Goal: Transaction & Acquisition: Purchase product/service

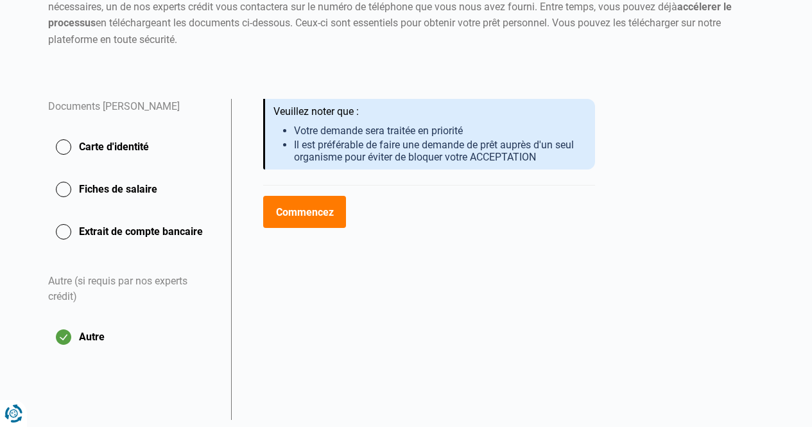
scroll to position [208, 0]
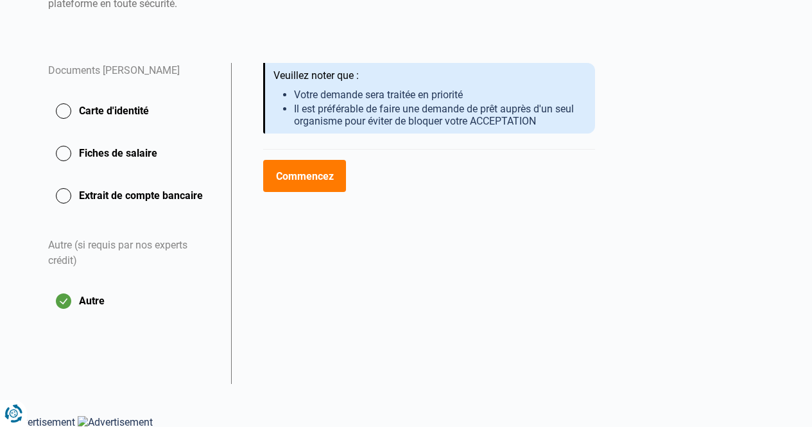
click at [66, 112] on button "Carte d'identité" at bounding box center [132, 111] width 168 height 32
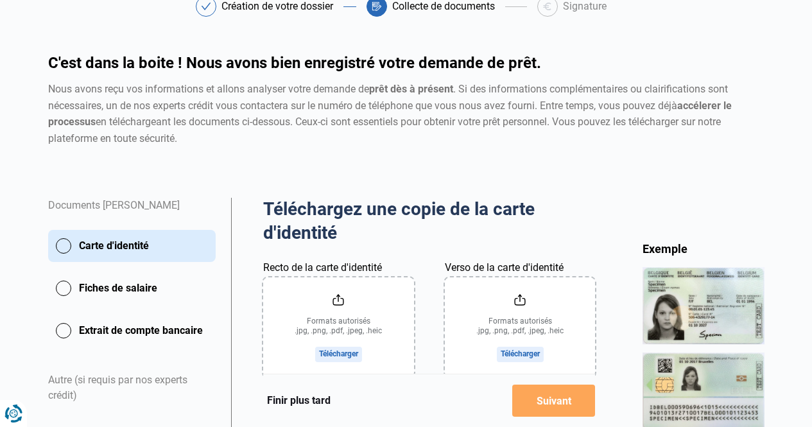
scroll to position [162, 0]
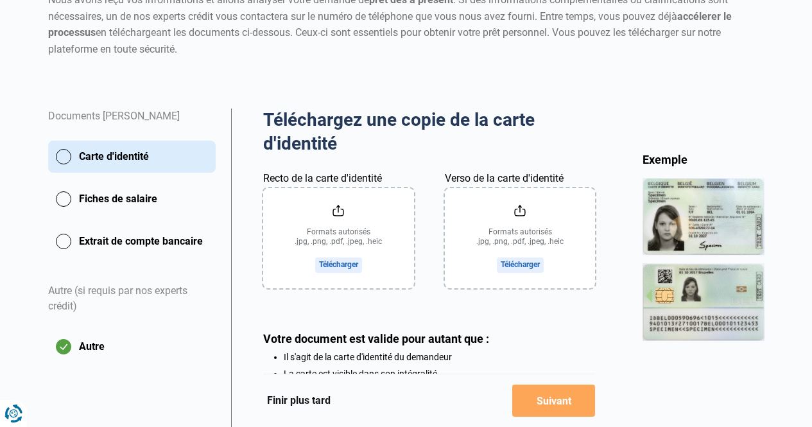
click at [340, 209] on input "Recto de la carte d'identité" at bounding box center [338, 238] width 151 height 100
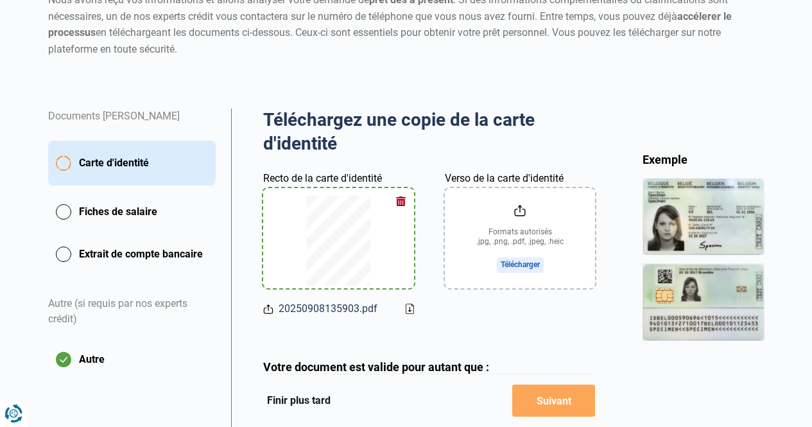
click at [107, 162] on span "Carte d'identité" at bounding box center [114, 162] width 70 height 15
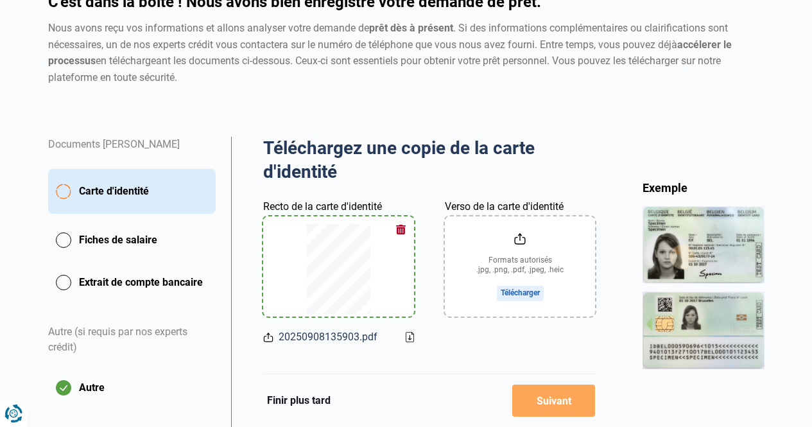
scroll to position [128, 0]
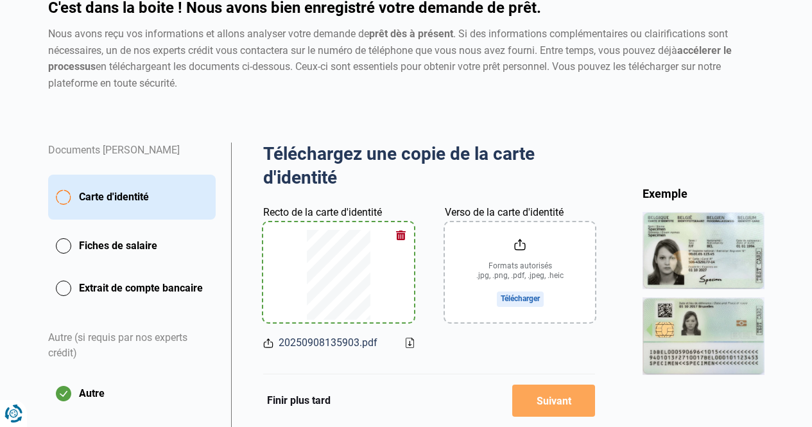
click at [522, 244] on input "Verso de la carte d'identité" at bounding box center [520, 272] width 151 height 100
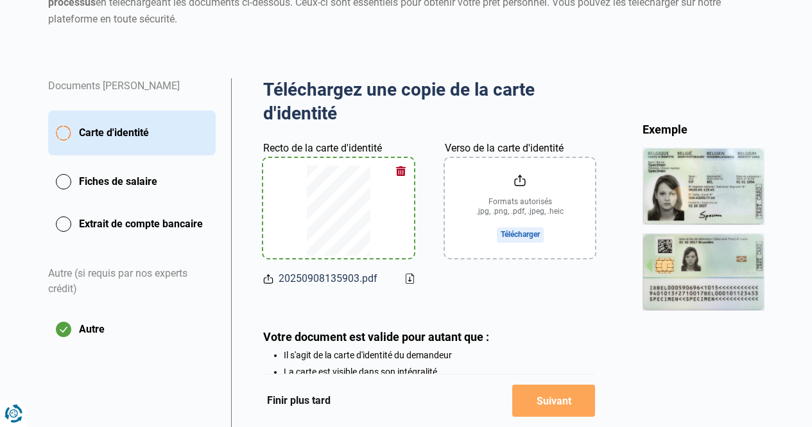
type input "C:\fakepath\20250908135903.pdf"
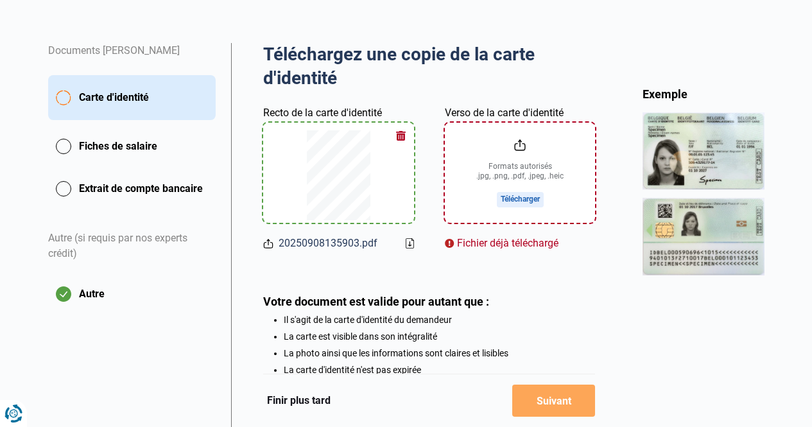
scroll to position [227, 0]
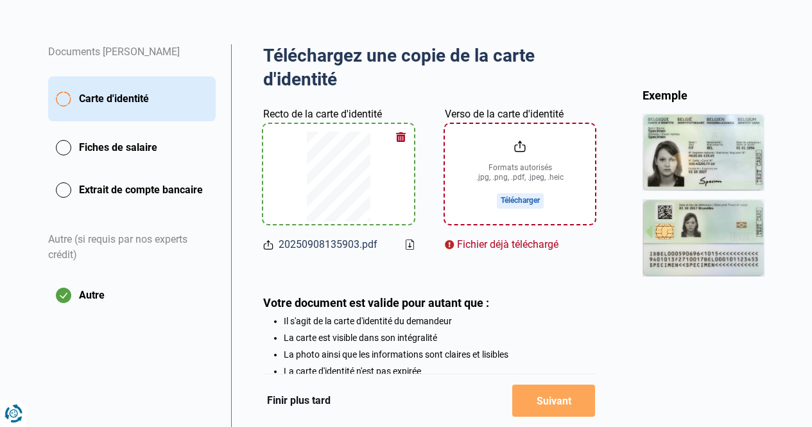
click at [59, 148] on button "Fiches de salaire" at bounding box center [132, 148] width 168 height 32
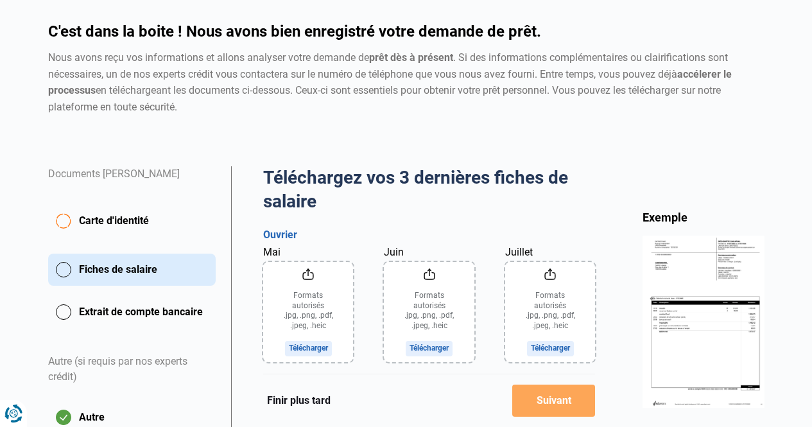
scroll to position [193, 0]
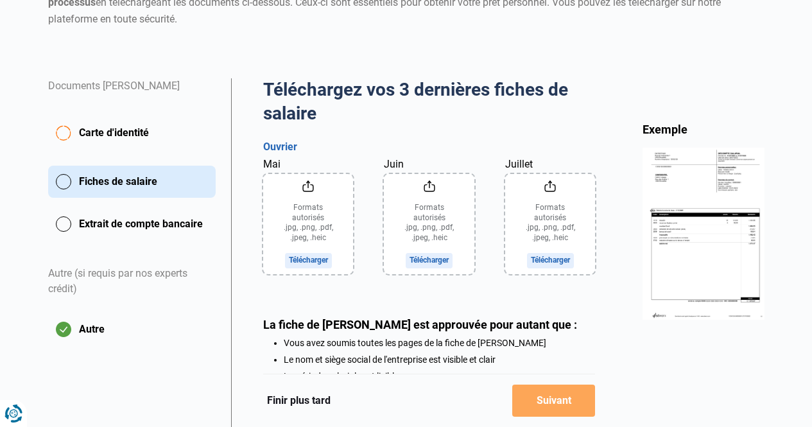
click at [310, 183] on input "Mai" at bounding box center [308, 224] width 91 height 100
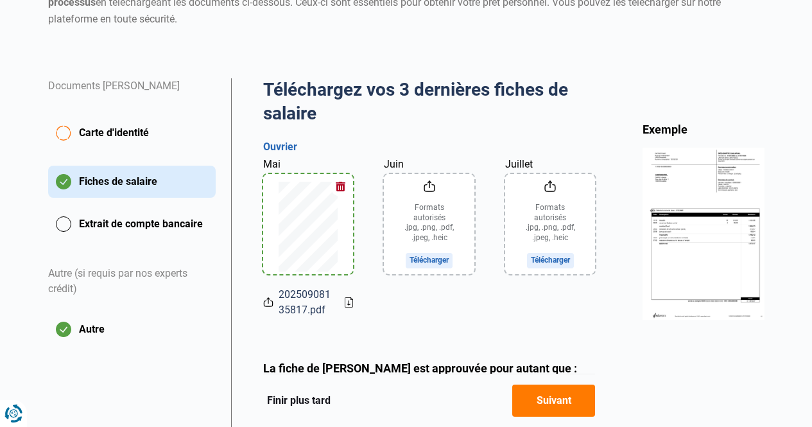
click at [429, 185] on input "Juin" at bounding box center [429, 224] width 91 height 100
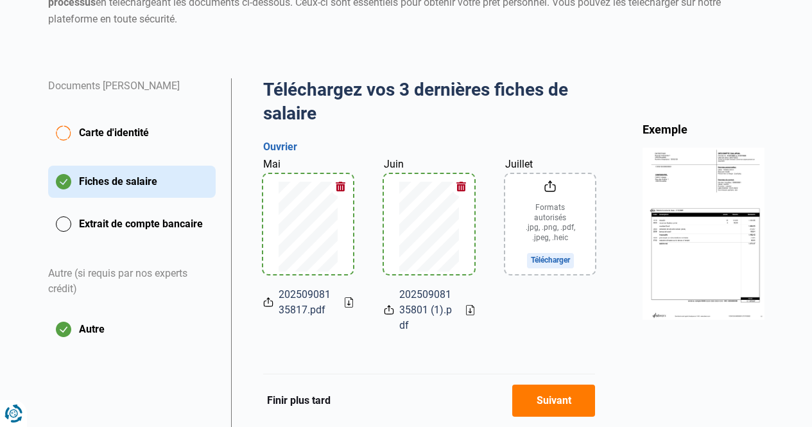
click at [458, 182] on button "button" at bounding box center [461, 186] width 19 height 19
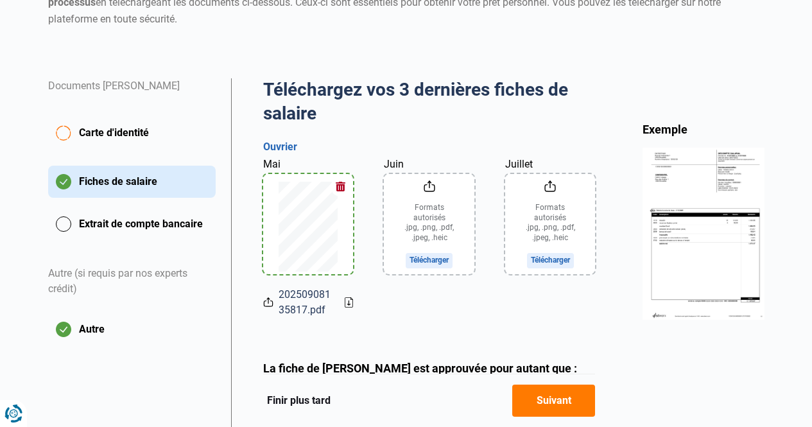
click at [432, 185] on input "Juin" at bounding box center [429, 224] width 91 height 100
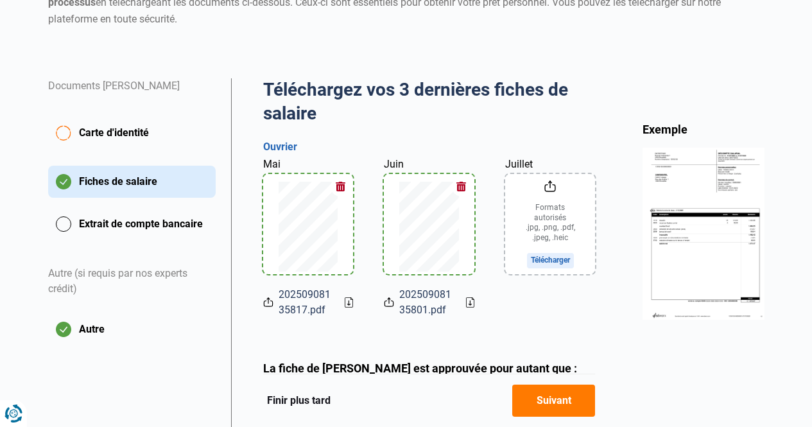
click at [338, 186] on button "button" at bounding box center [340, 186] width 19 height 19
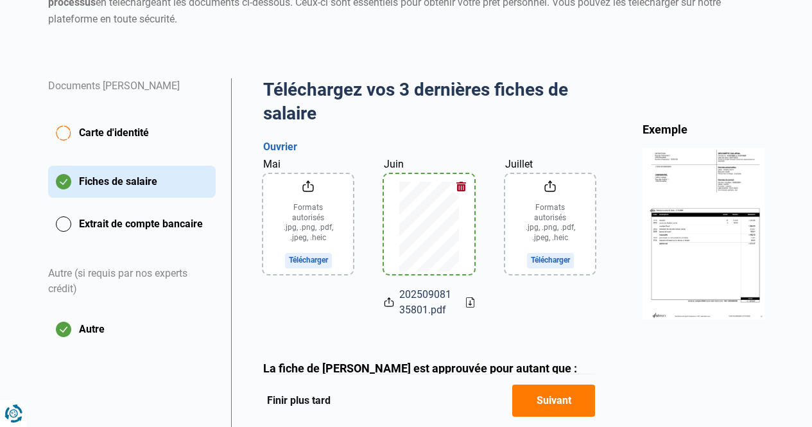
click at [307, 184] on input "Mai" at bounding box center [308, 224] width 91 height 100
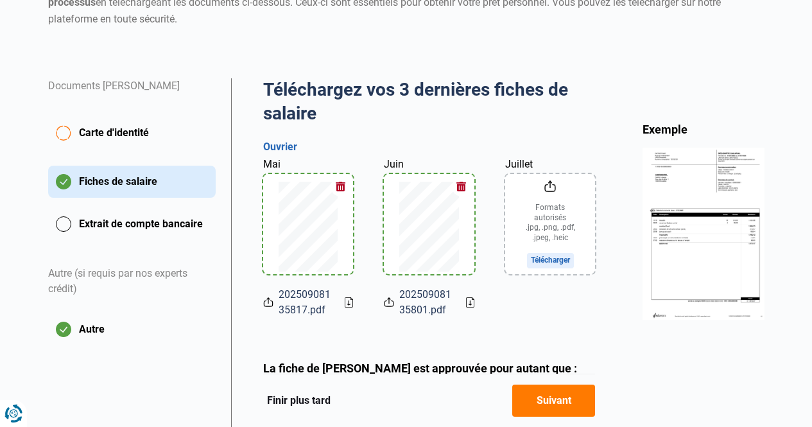
click at [338, 186] on button "button" at bounding box center [340, 186] width 19 height 19
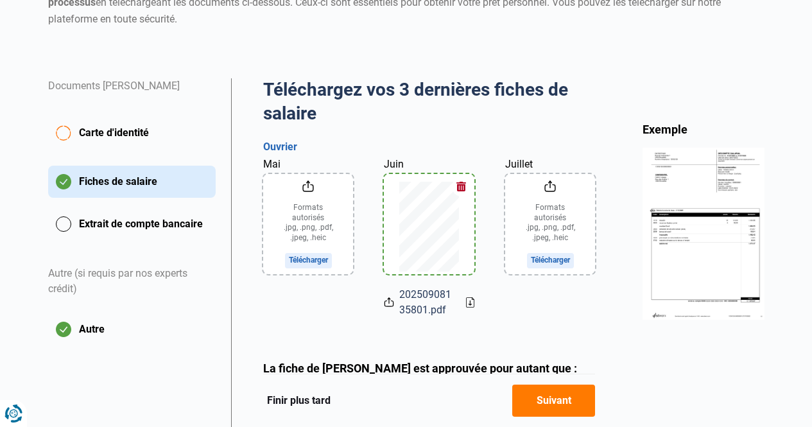
click at [466, 186] on button "button" at bounding box center [461, 186] width 19 height 19
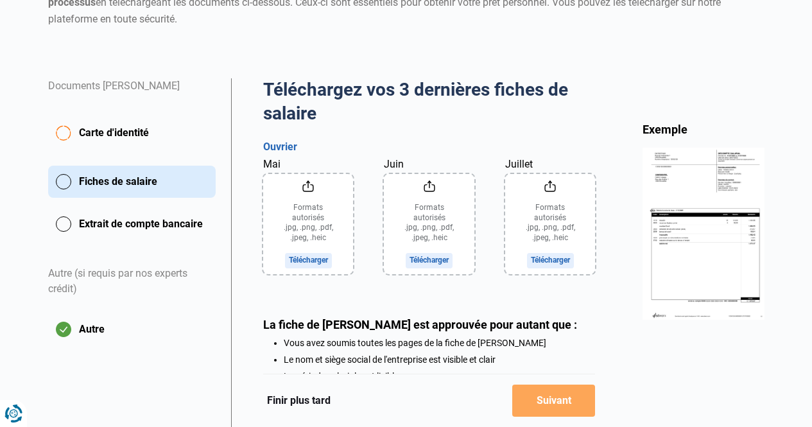
click at [306, 185] on input "Mai" at bounding box center [308, 224] width 91 height 100
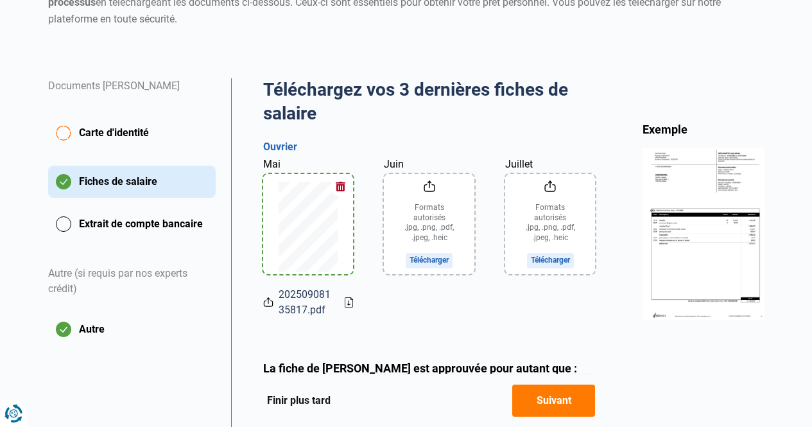
click at [430, 182] on input "Juin" at bounding box center [429, 224] width 91 height 100
click at [268, 301] on icon at bounding box center [268, 301] width 3 height 6
click at [268, 300] on icon at bounding box center [268, 301] width 10 height 13
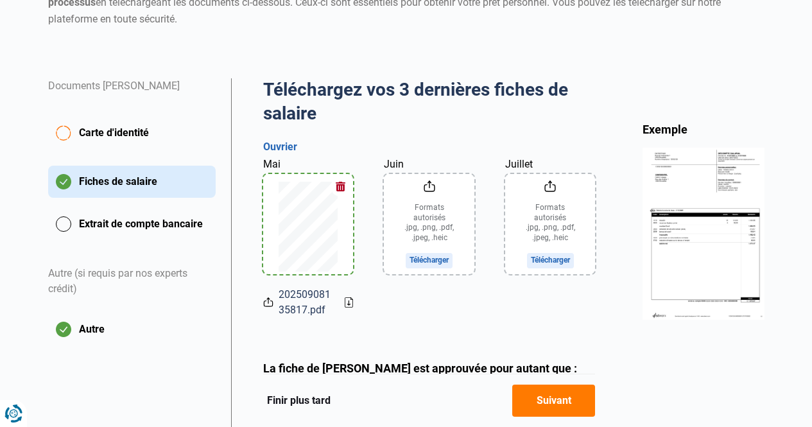
click at [429, 182] on input "Juin" at bounding box center [429, 224] width 91 height 100
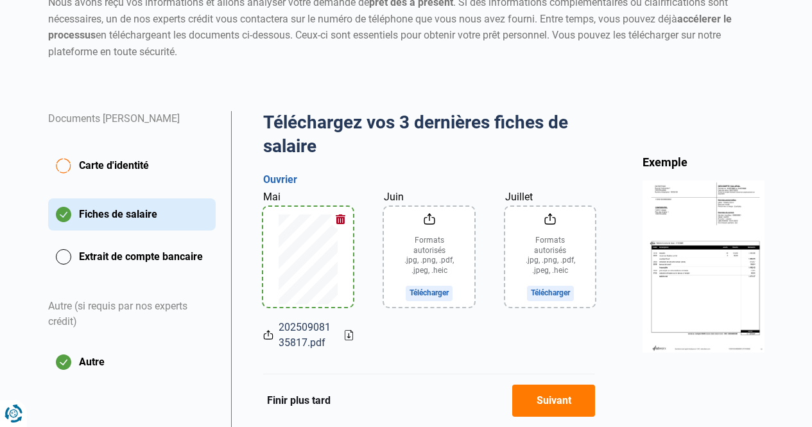
scroll to position [128, 0]
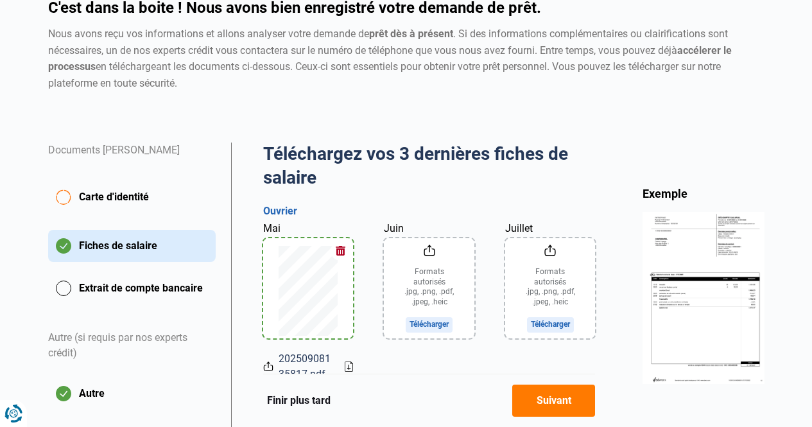
click at [340, 247] on button "button" at bounding box center [340, 250] width 19 height 19
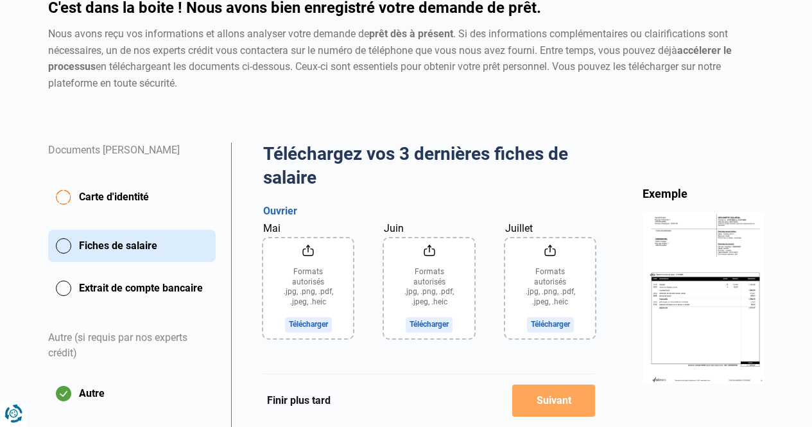
click at [305, 250] on input "Mai" at bounding box center [308, 288] width 91 height 100
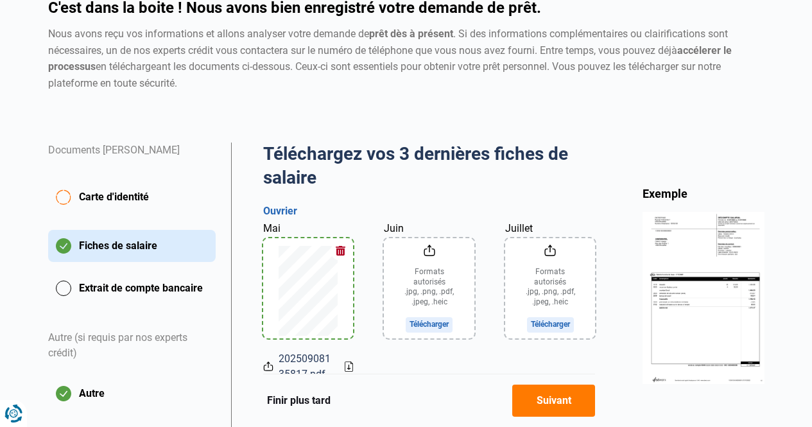
click at [430, 249] on input "Juin" at bounding box center [429, 288] width 91 height 100
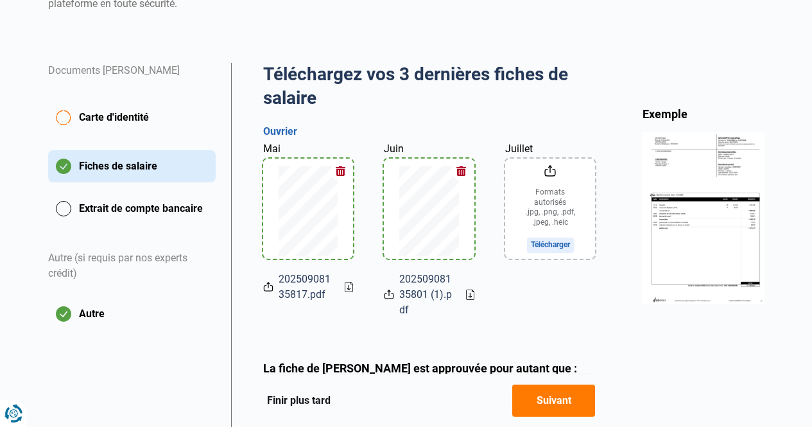
scroll to position [231, 0]
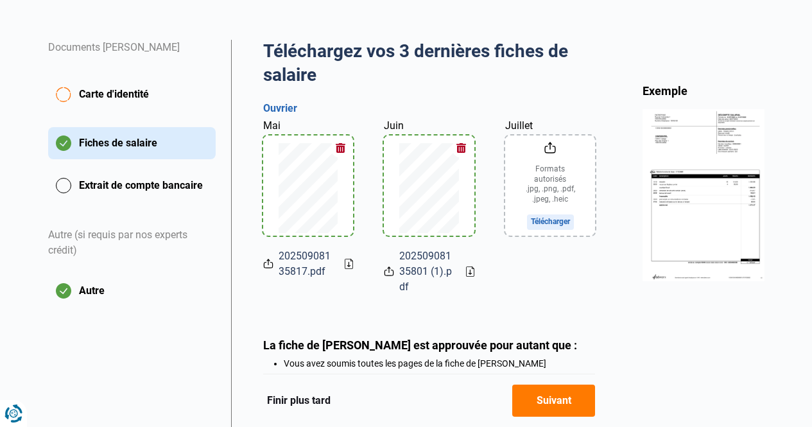
click at [549, 147] on input "Juillet" at bounding box center [550, 186] width 91 height 100
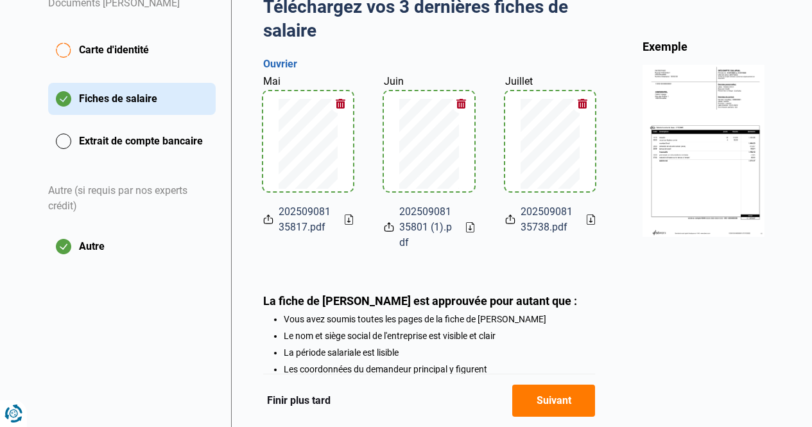
scroll to position [279, 0]
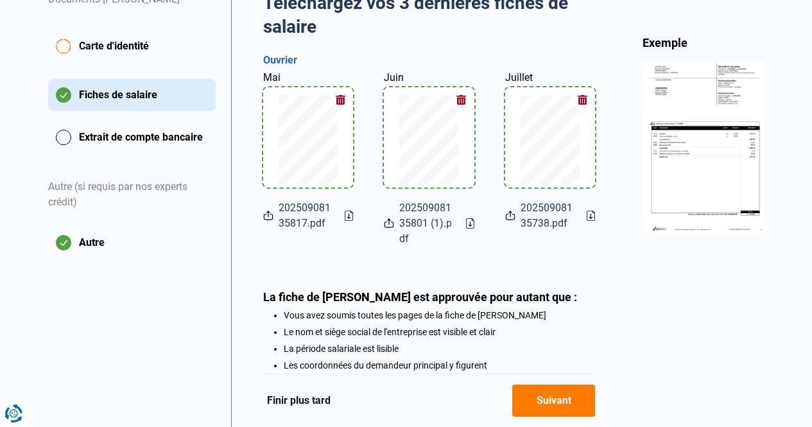
click at [85, 139] on button "Extrait de compte bancaire" at bounding box center [132, 137] width 168 height 32
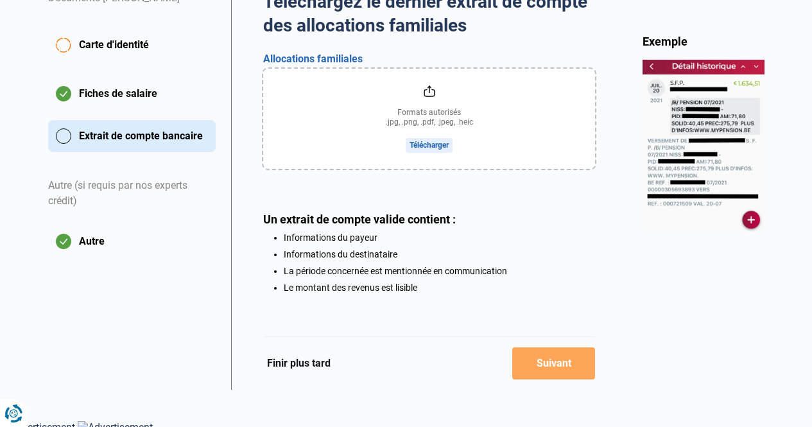
scroll to position [282, 0]
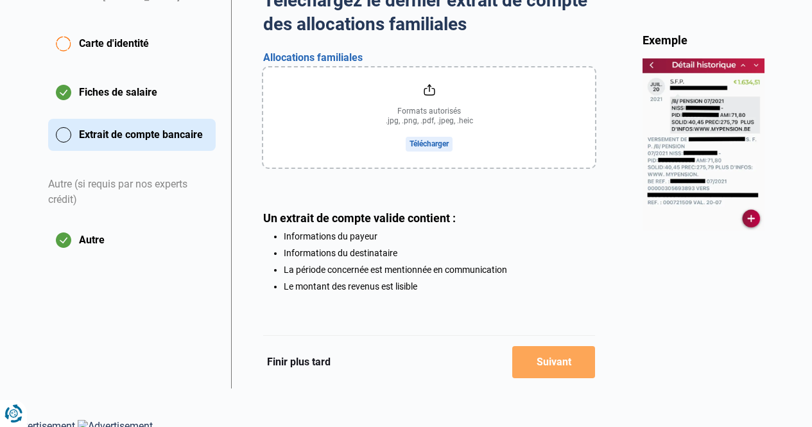
click at [79, 241] on button "Autre" at bounding box center [132, 240] width 168 height 32
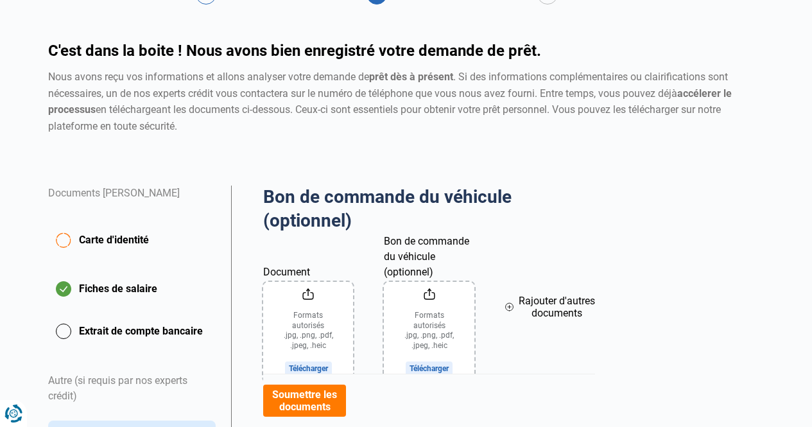
scroll to position [193, 0]
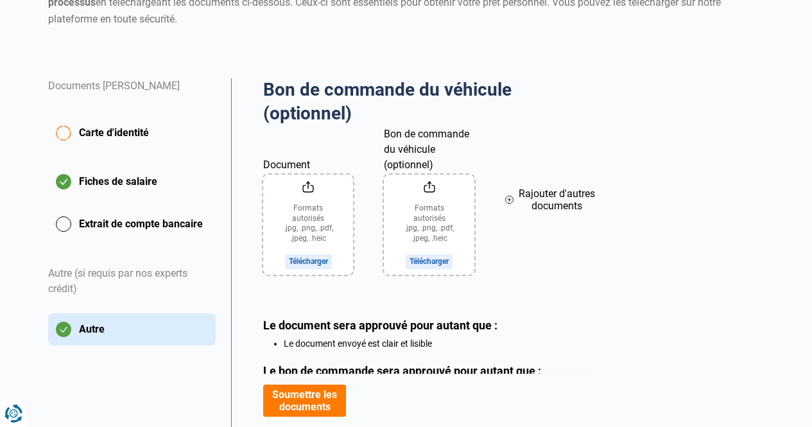
click at [308, 188] on input "Document" at bounding box center [308, 225] width 90 height 100
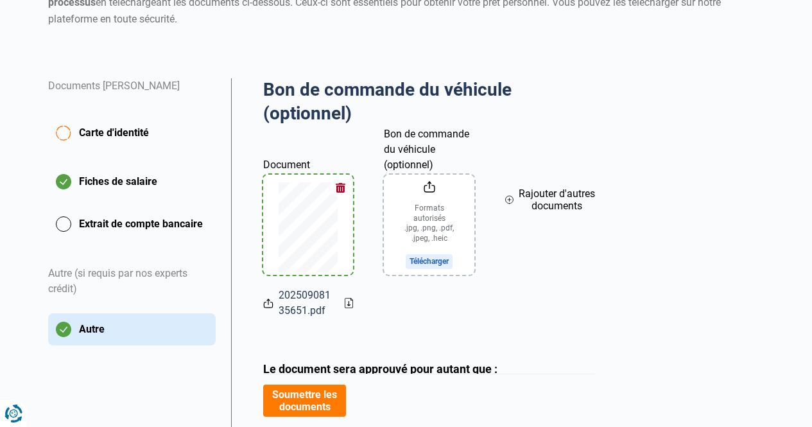
click at [430, 186] on input "Bon de commande du véhicule (optionnel)" at bounding box center [429, 225] width 90 height 100
type input "C:\fakepath\20250908135651.pdf"
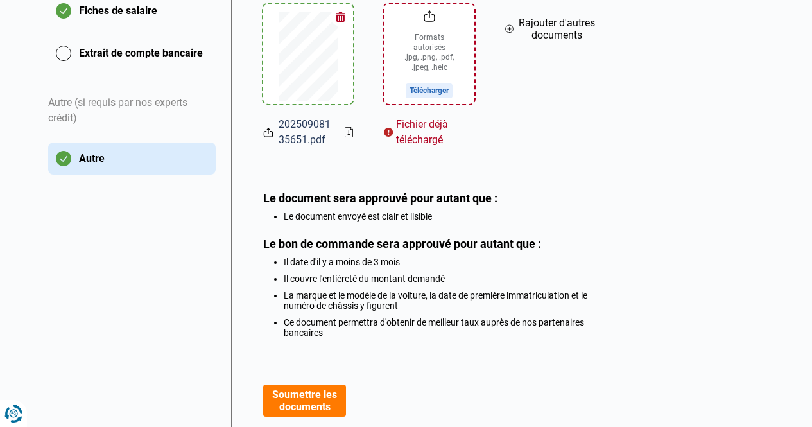
scroll to position [356, 0]
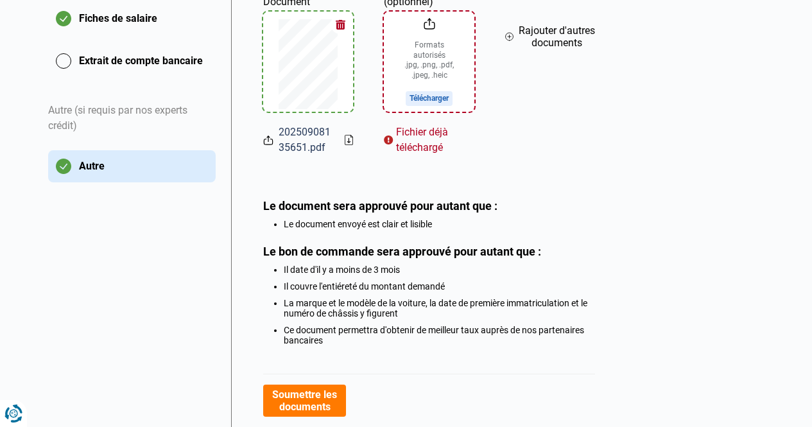
click at [326, 403] on button "Soumettre les documents" at bounding box center [304, 401] width 83 height 32
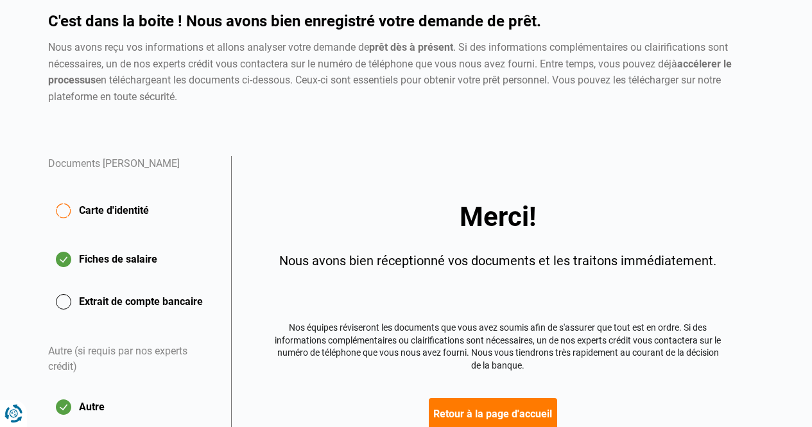
scroll to position [208, 0]
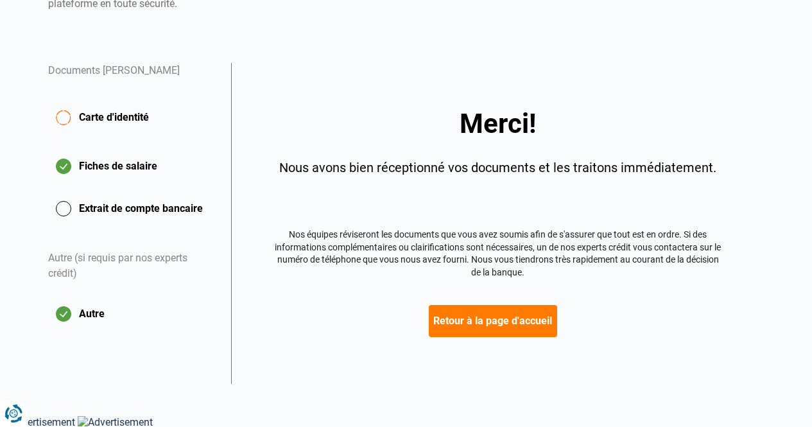
click at [523, 324] on button "Retour à la page d'accueil" at bounding box center [493, 321] width 128 height 32
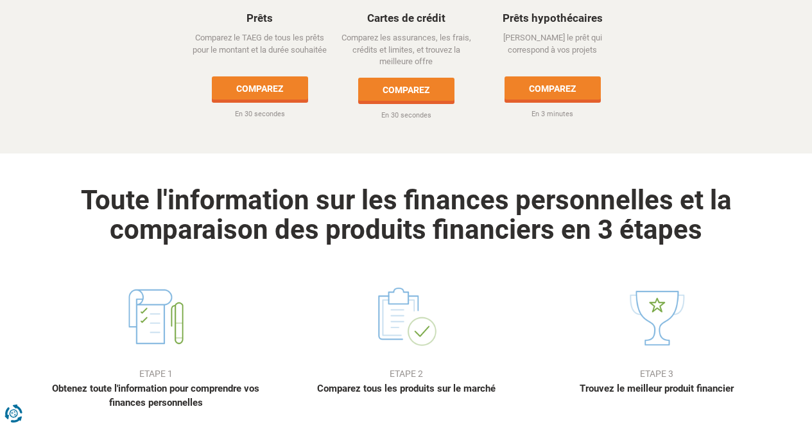
scroll to position [899, 0]
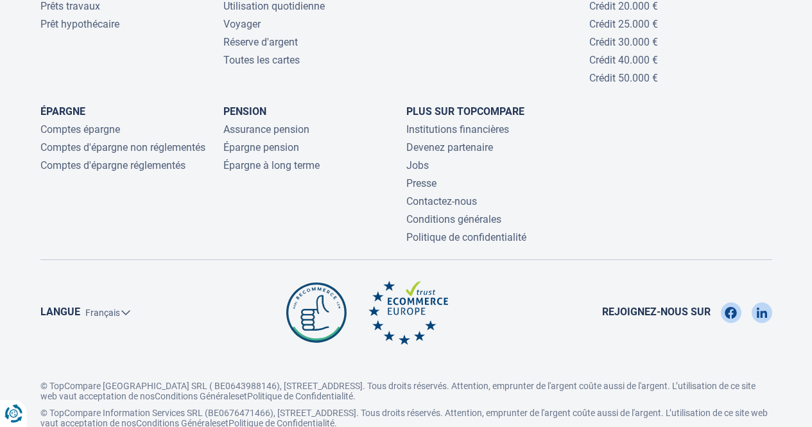
scroll to position [2853, 0]
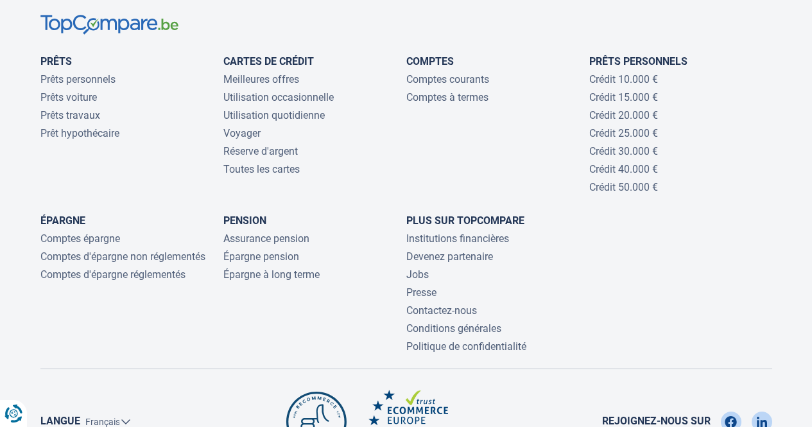
click at [806, 329] on footer "Prêts Prêts personnels Prêts voiture Prêts travaux Prêt hypothécaire Cartes de …" at bounding box center [406, 279] width 812 height 592
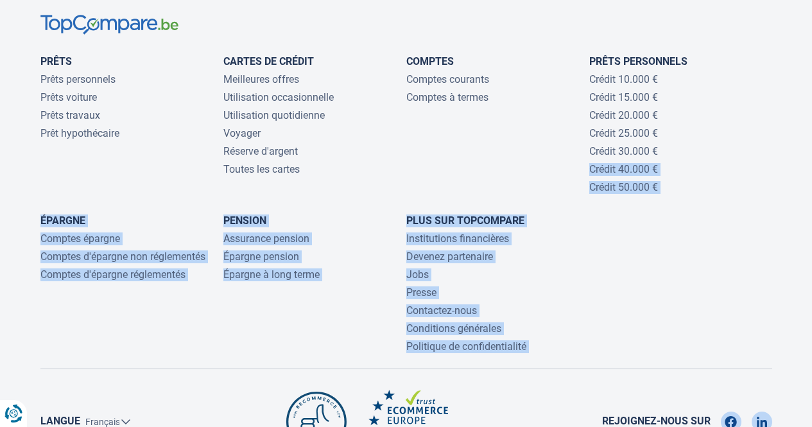
drag, startPoint x: 796, startPoint y: 298, endPoint x: 757, endPoint y: 84, distance: 217.4
click at [757, 84] on footer "Prêts Prêts personnels Prêts voiture Prêts travaux Prêt hypothécaire Cartes de …" at bounding box center [406, 279] width 812 height 592
click at [692, 256] on div "Prêts Prêts personnels Prêts voiture Prêts travaux Prêt hypothécaire Cartes de …" at bounding box center [406, 194] width 732 height 319
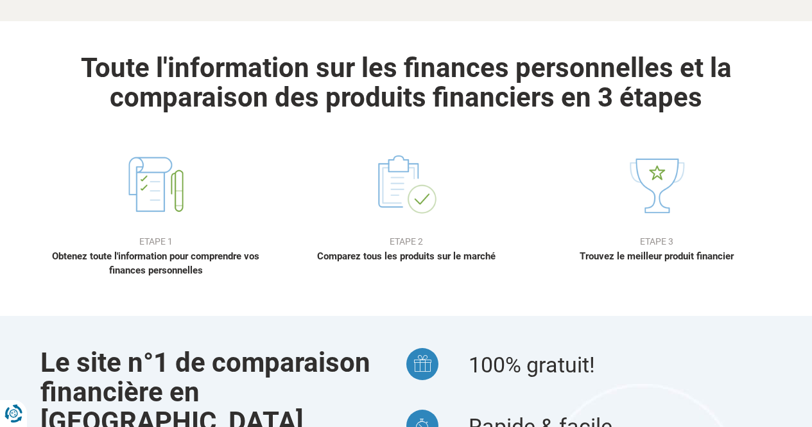
scroll to position [844, 0]
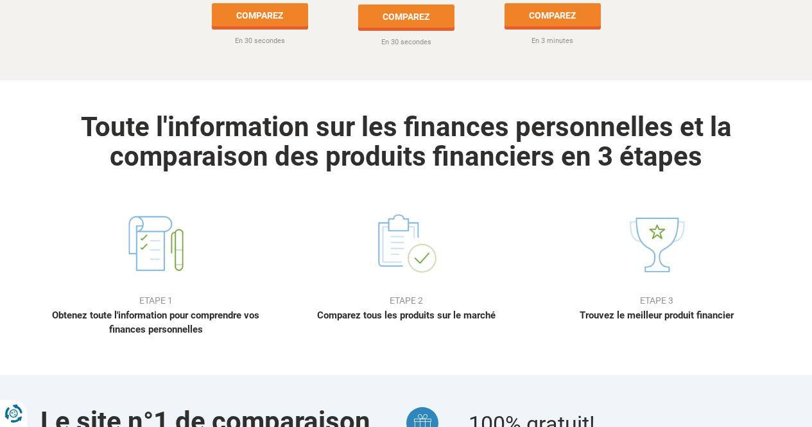
click at [777, 120] on div "Etape 1 Obtenez toute l'information pour comprendre vos finances personnelles E…" at bounding box center [406, 227] width 751 height 231
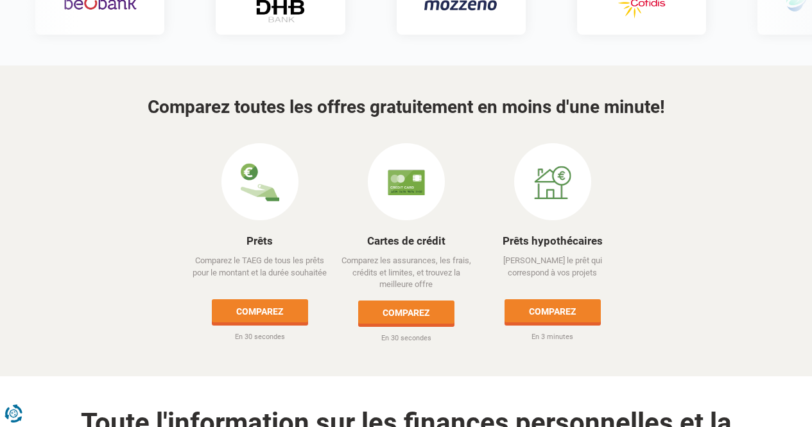
scroll to position [532, 0]
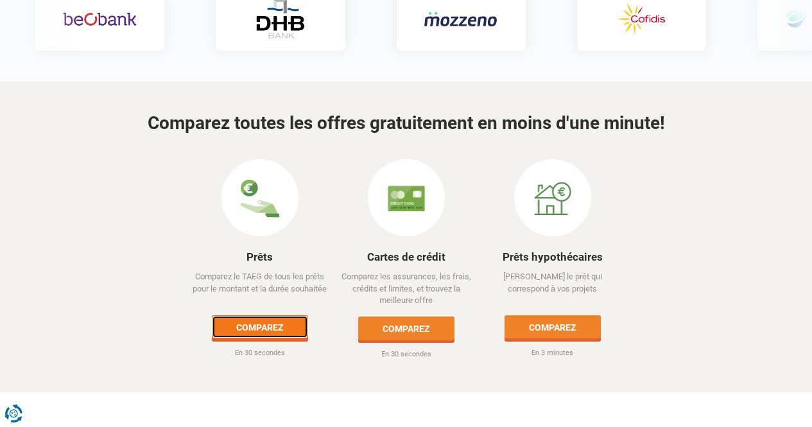
click at [275, 315] on link "Comparez" at bounding box center [260, 326] width 96 height 23
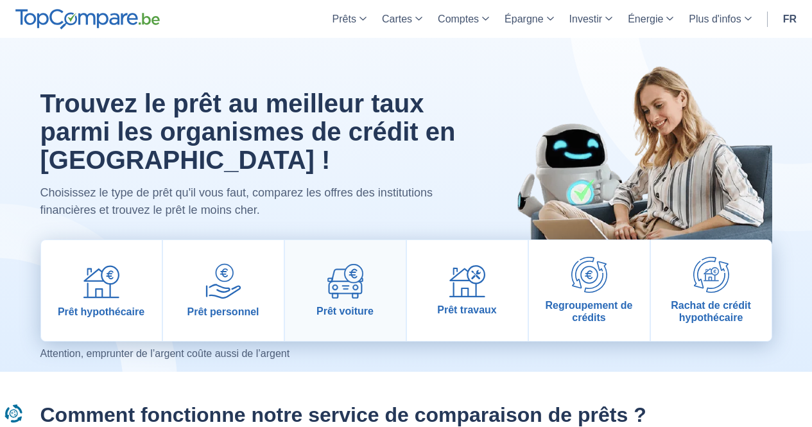
click at [360, 294] on img at bounding box center [346, 281] width 36 height 35
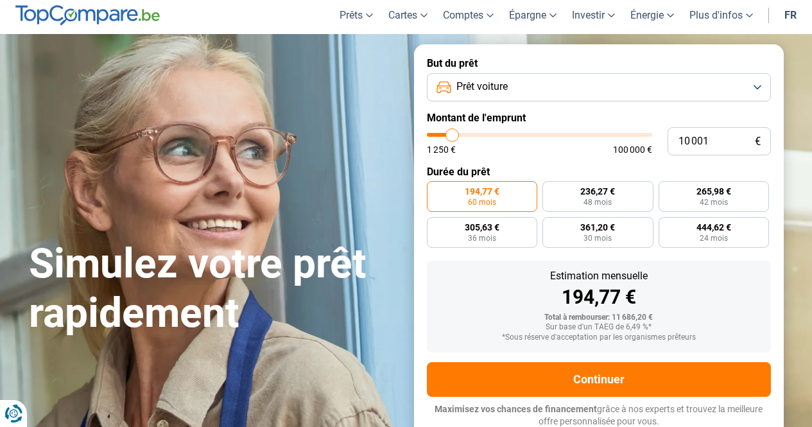
click at [759, 84] on button "Prêt voiture" at bounding box center [599, 87] width 344 height 28
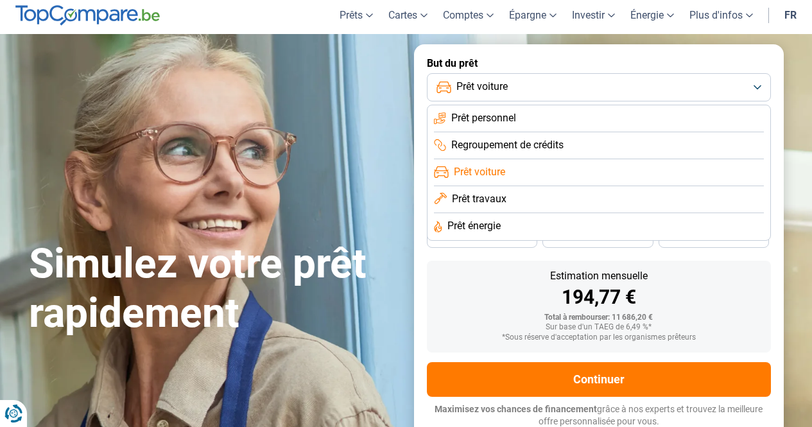
click at [759, 84] on button "Prêt voiture" at bounding box center [599, 87] width 344 height 28
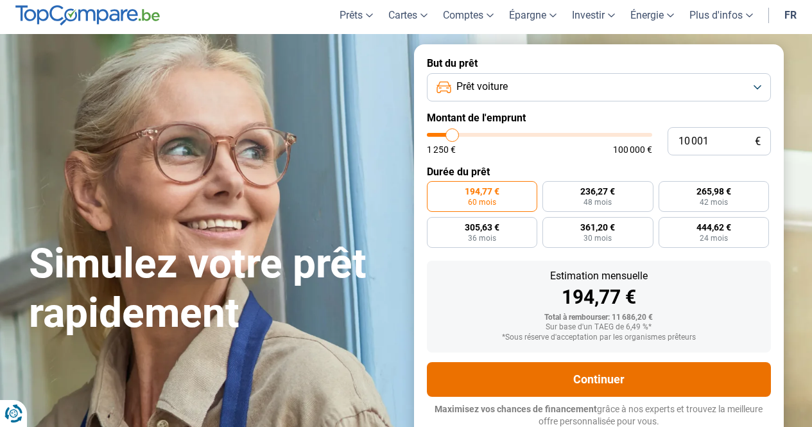
click at [653, 382] on button "Continuer" at bounding box center [599, 379] width 344 height 35
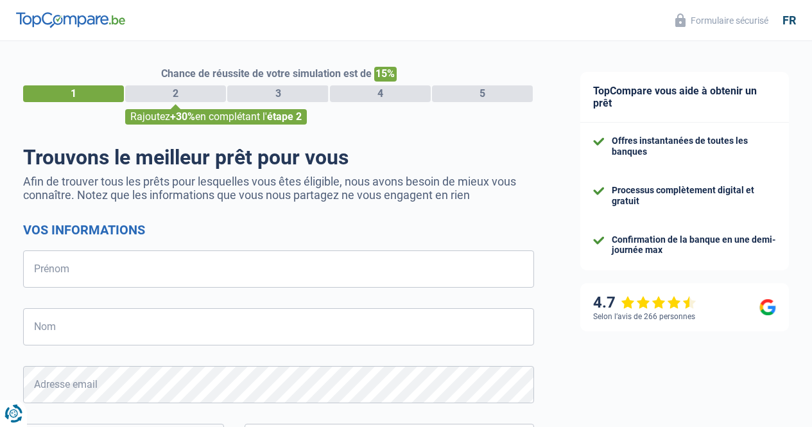
select select "32"
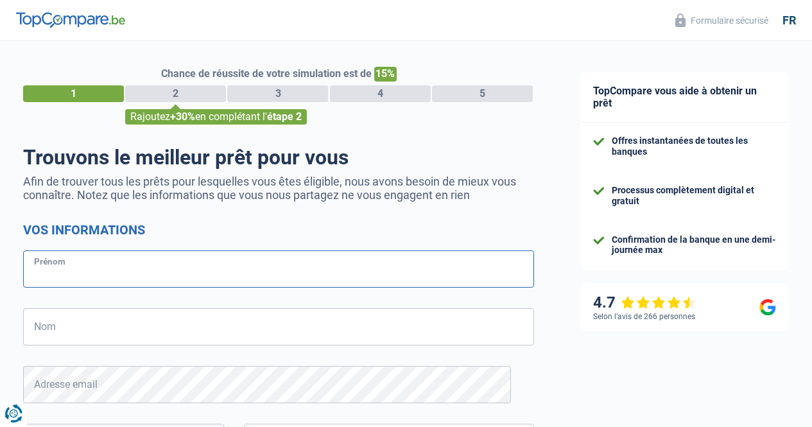
click at [109, 264] on input "Prénom" at bounding box center [278, 268] width 511 height 37
type input "Michel"
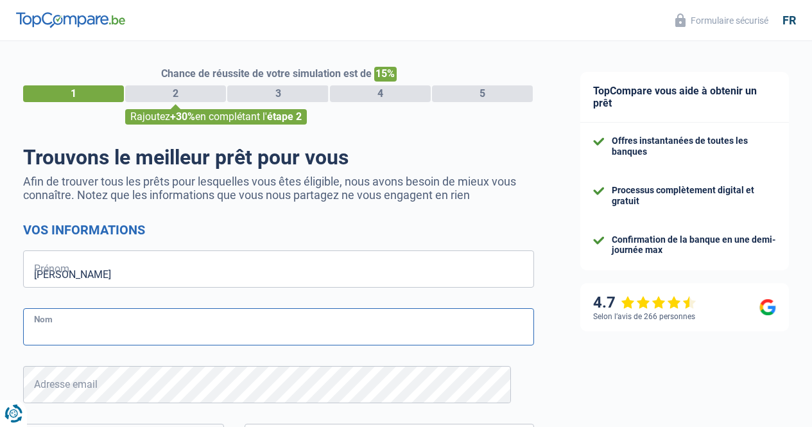
type input "Akoly"
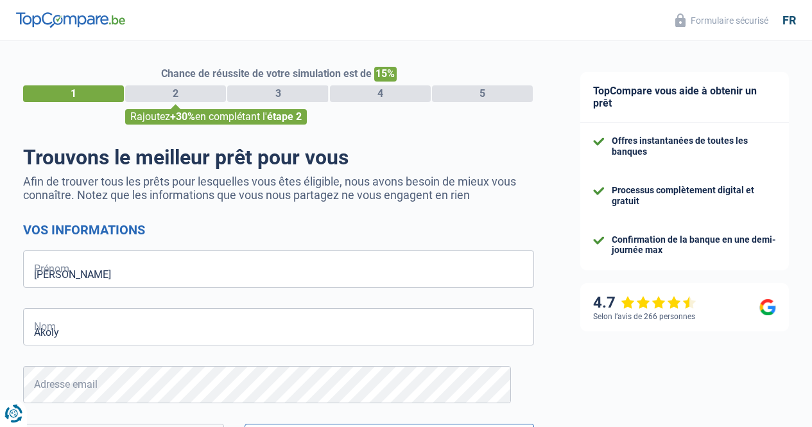
type input "465322234"
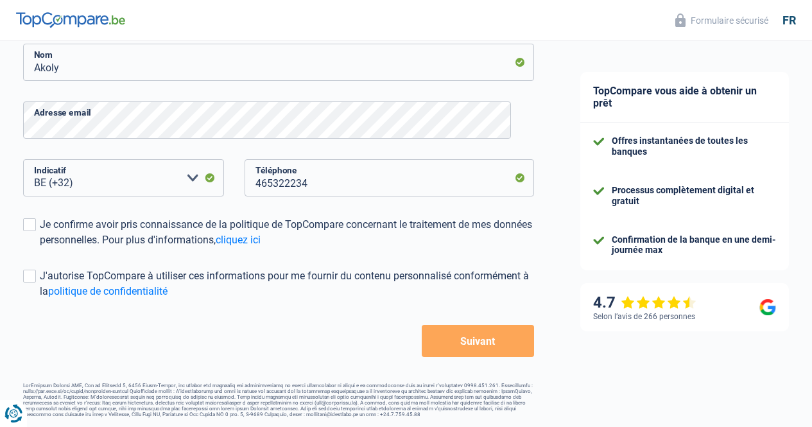
click at [482, 342] on button "Suivant" at bounding box center [478, 341] width 112 height 32
click at [26, 217] on div "Chance de réussite de votre simulation est de 15% 1 2 3 4 5 Rajoutez +30% en co…" at bounding box center [278, 96] width 557 height 651
click at [36, 225] on span at bounding box center [29, 224] width 13 height 13
click at [40, 247] on input "Je confirme avoir pris connaissance de la politique de TopCompare concernant le…" at bounding box center [40, 247] width 0 height 0
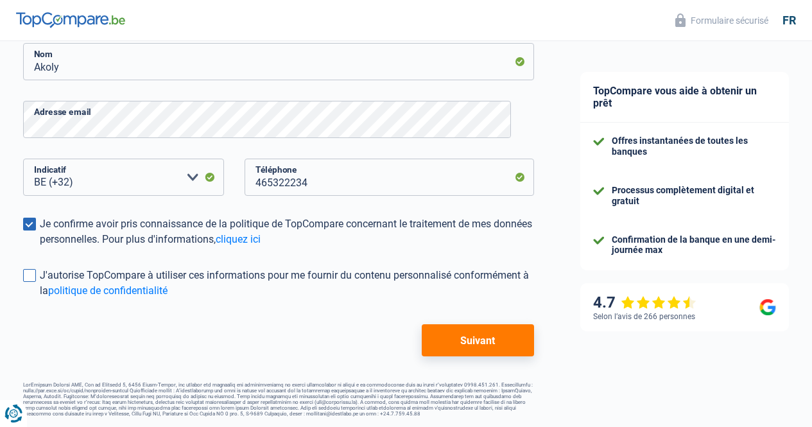
click at [36, 269] on span at bounding box center [29, 275] width 13 height 13
click at [40, 299] on input "J'autorise TopCompare à utiliser ces informations pour me fournir du contenu pe…" at bounding box center [40, 299] width 0 height 0
click at [493, 326] on button "Suivant" at bounding box center [478, 340] width 112 height 32
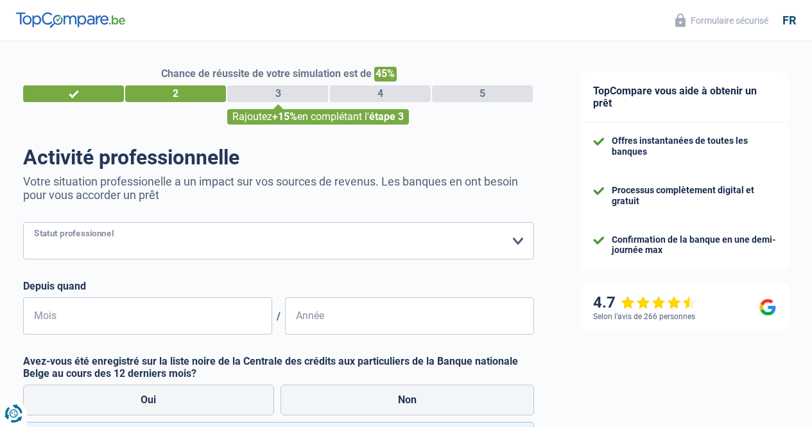
click at [509, 240] on select "Ouvrier Employé privé Employé public Invalide Indépendant Pensionné Chômeur Mut…" at bounding box center [278, 240] width 511 height 37
select select "worker"
click at [34, 224] on select "Ouvrier Employé privé Employé public Invalide Indépendant Pensionné Chômeur Mut…" at bounding box center [278, 240] width 511 height 37
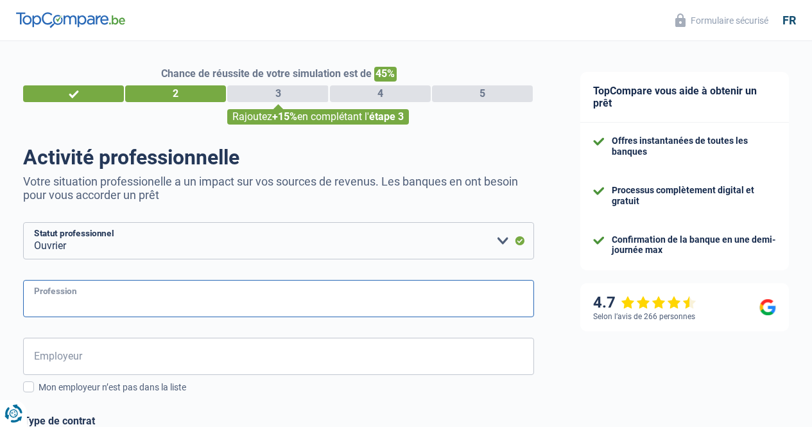
click at [177, 309] on input "Profession" at bounding box center [278, 298] width 511 height 37
type input "Collaborateur de production"
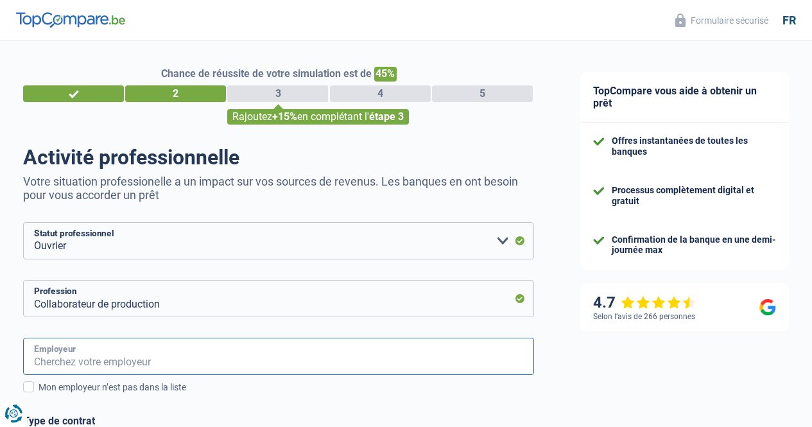
click at [212, 365] on input "Employeur" at bounding box center [278, 356] width 511 height 37
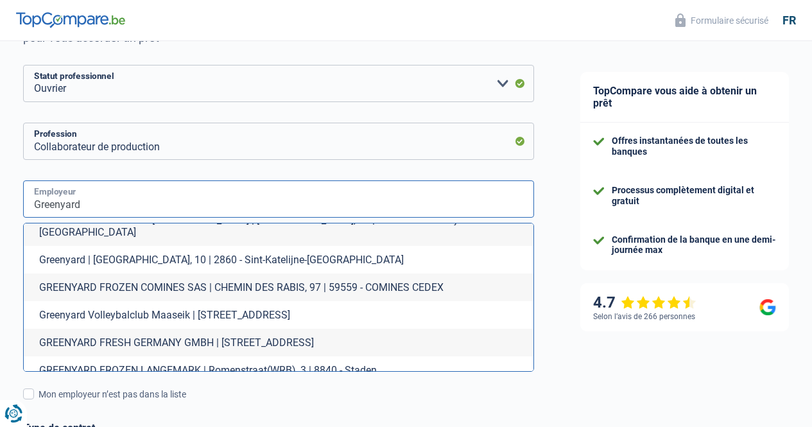
scroll to position [211, 0]
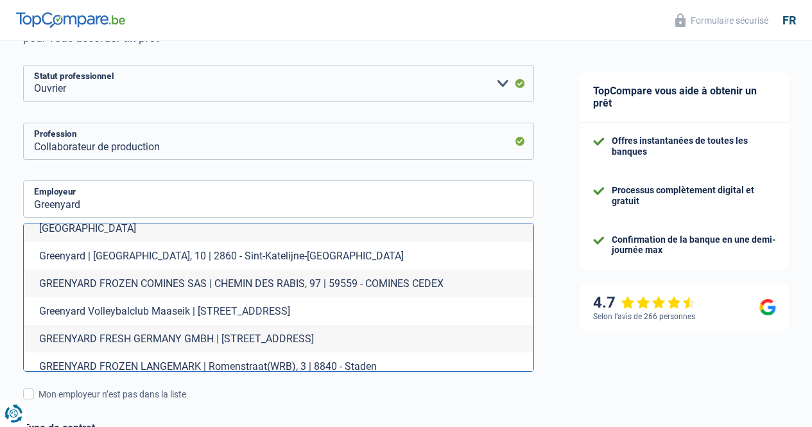
click at [161, 353] on li "GREENYARD FROZEN LANGEMARK | Romenstraat(WRB), 3 | 8840 - Staden" at bounding box center [279, 367] width 510 height 28
type input "GREENYARD FROZEN LANGEMARK | Romenstraat(WRB), 3 | 8840 - Staden"
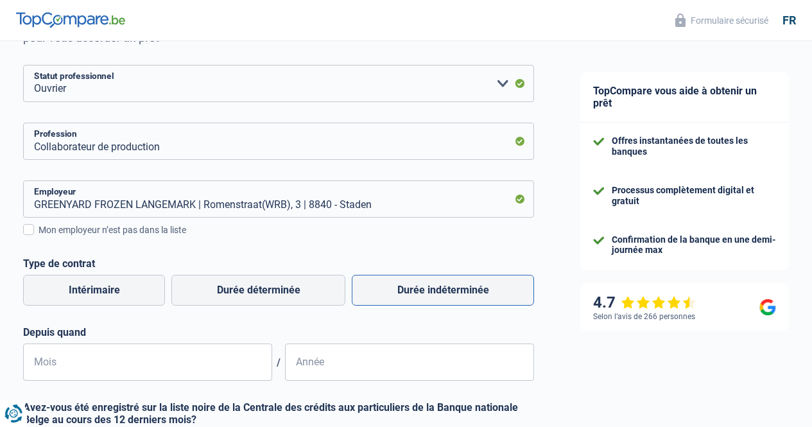
click at [412, 292] on label "Durée indéterminée" at bounding box center [443, 290] width 182 height 31
click at [412, 292] on input "Durée indéterminée" at bounding box center [443, 290] width 182 height 31
radio input "true"
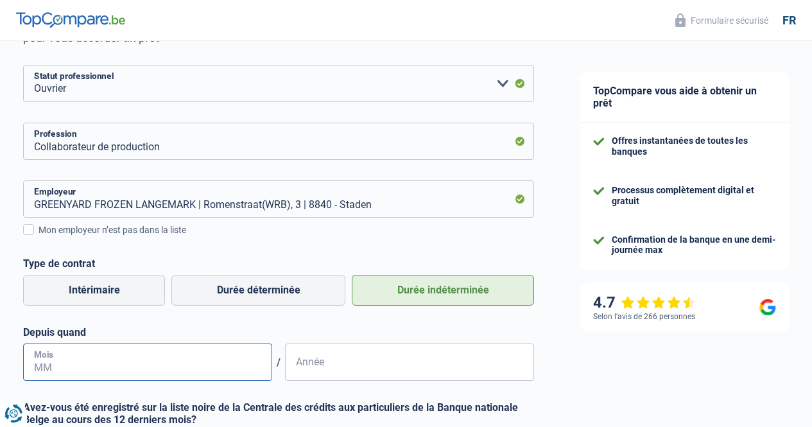
click at [62, 367] on input "Mois" at bounding box center [147, 362] width 249 height 37
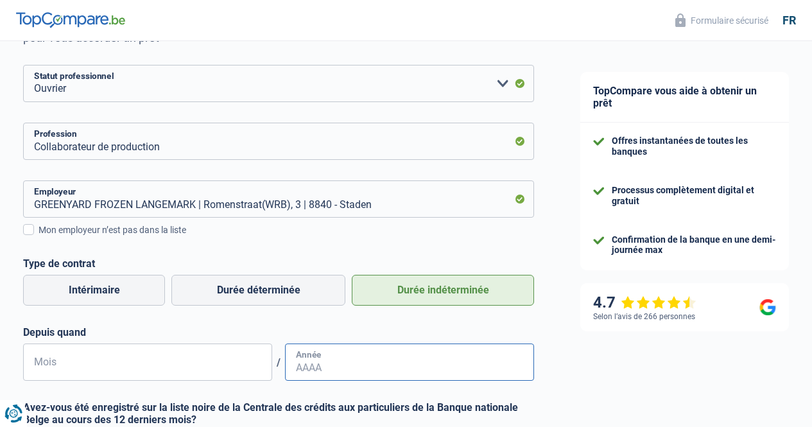
type input "02"
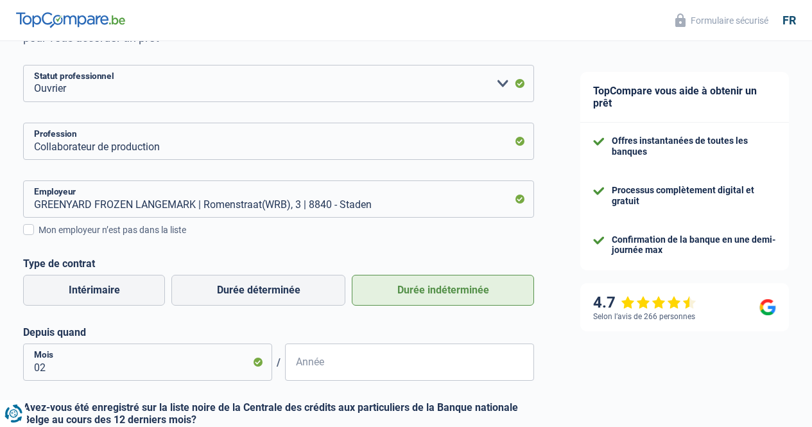
click at [313, 366] on input "Année" at bounding box center [409, 362] width 249 height 37
type input "2022"
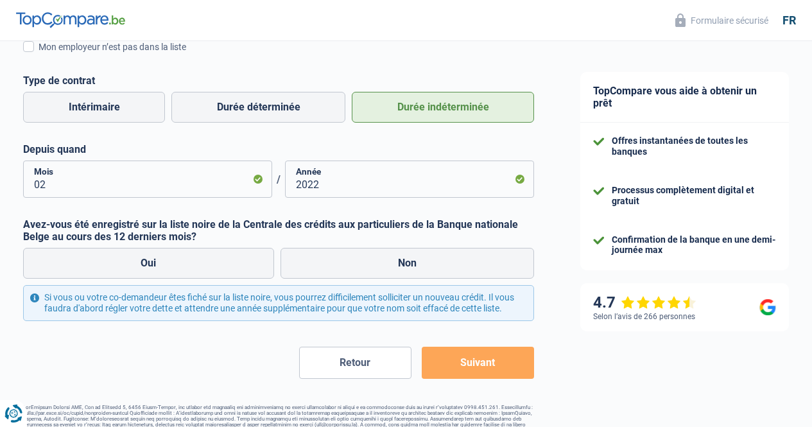
scroll to position [352, 0]
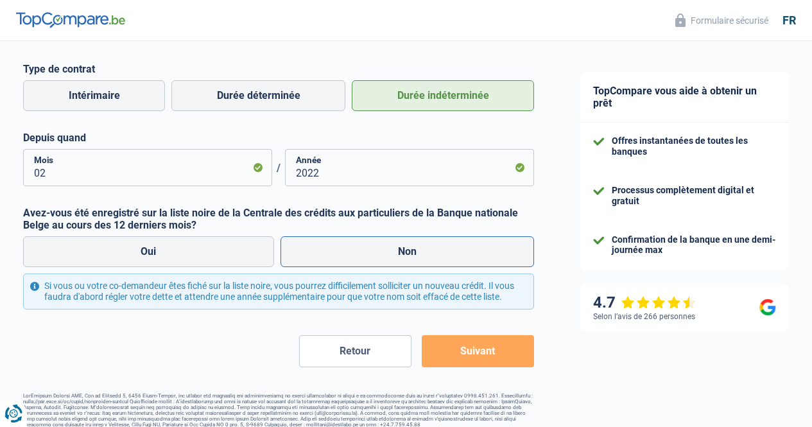
click at [399, 247] on label "Non" at bounding box center [408, 251] width 254 height 31
click at [399, 247] on input "Non" at bounding box center [408, 251] width 254 height 31
radio input "true"
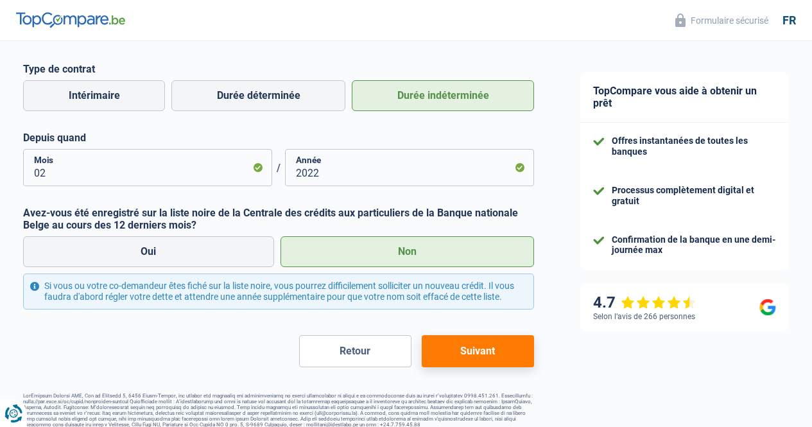
click at [452, 361] on button "Suivant" at bounding box center [478, 351] width 112 height 32
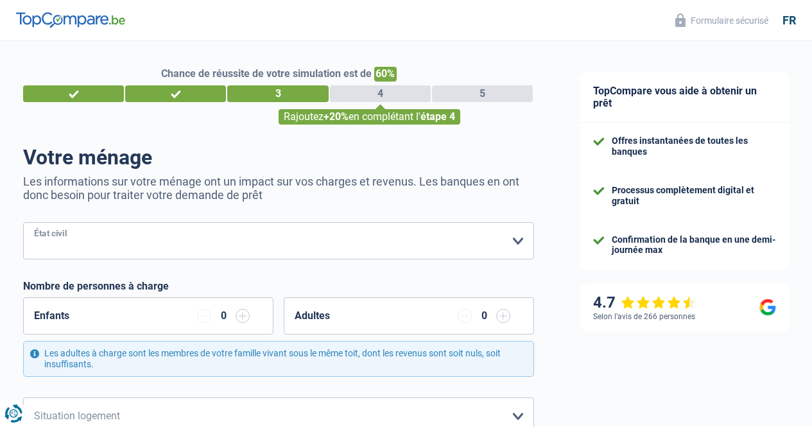
click at [505, 239] on select "Célibataire Marié(e) Cohabitant(e) légal(e) Divorcé(e) Veuf(ve) Séparé (de fait…" at bounding box center [278, 240] width 511 height 37
select select "married"
click at [34, 224] on select "Célibataire Marié(e) Cohabitant(e) légal(e) Divorcé(e) Veuf(ve) Séparé (de fait…" at bounding box center [278, 240] width 511 height 37
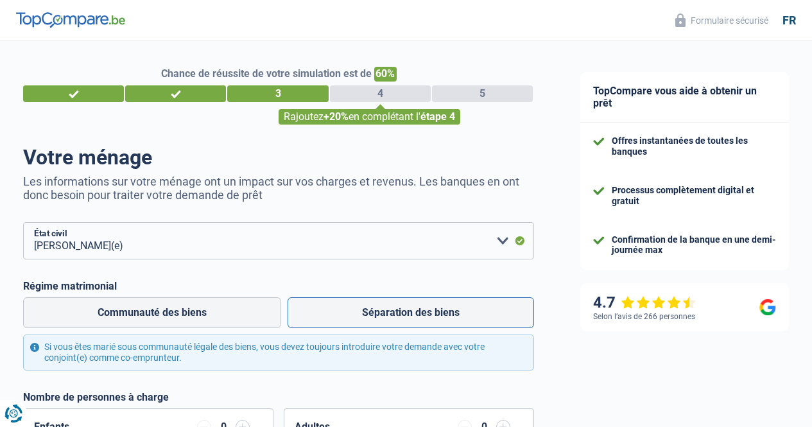
click at [350, 313] on label "Séparation des biens" at bounding box center [411, 312] width 247 height 31
click at [350, 313] on input "Séparation des biens" at bounding box center [411, 312] width 247 height 31
radio input "true"
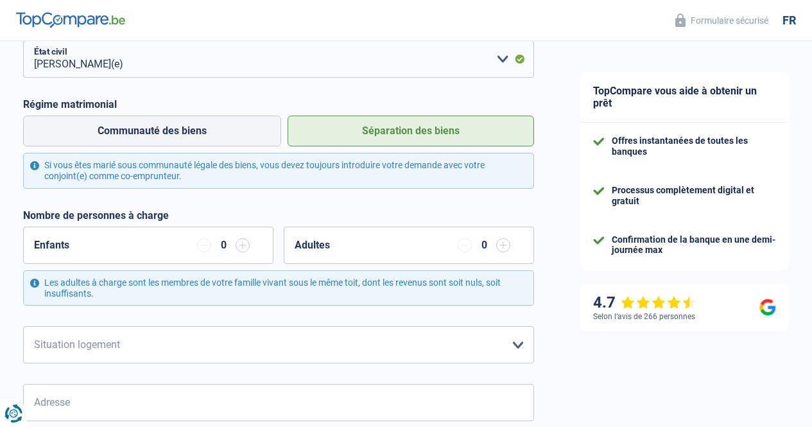
scroll to position [185, 0]
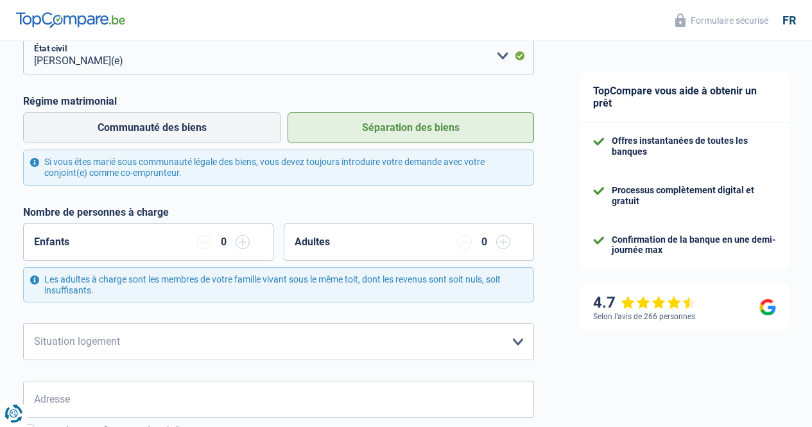
click at [238, 243] on input "button" at bounding box center [243, 242] width 14 height 14
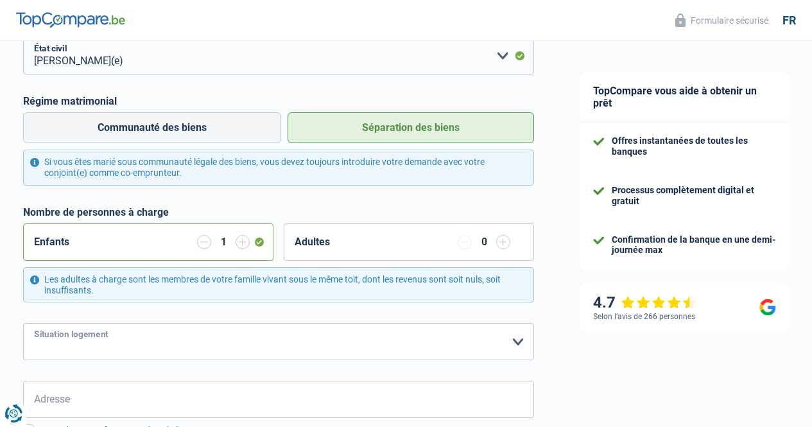
click at [504, 340] on select "Locataire Propriétaire avec prêt hypothécaire Propriétaire sans prêt hypothécai…" at bounding box center [278, 341] width 511 height 37
select select "ownerWithMortgage"
click at [34, 324] on select "Locataire Propriétaire avec prêt hypothécaire Propriétaire sans prêt hypothécai…" at bounding box center [278, 341] width 511 height 37
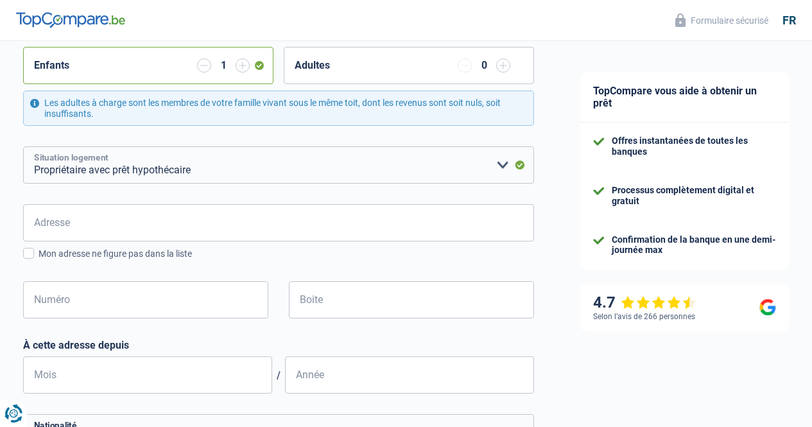
scroll to position [369, 0]
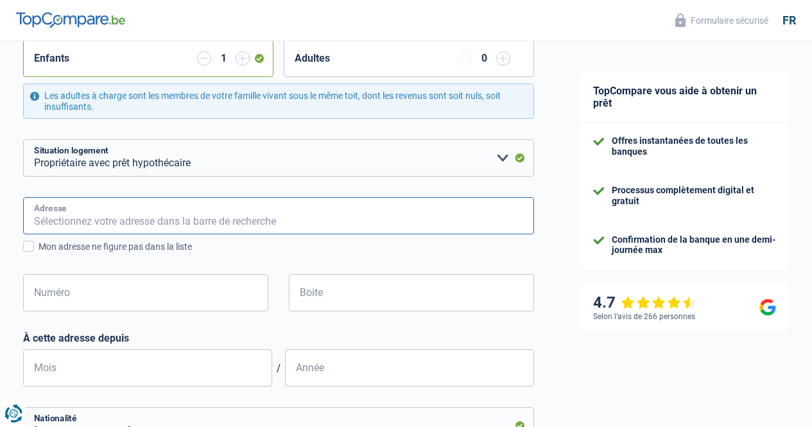
click at [80, 233] on input "Adresse" at bounding box center [278, 215] width 511 height 37
type input "Leopolstraat 85"
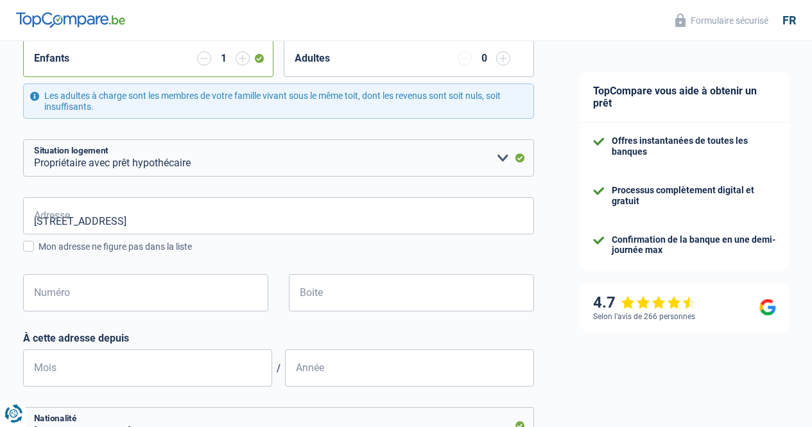
type input "Belgique"
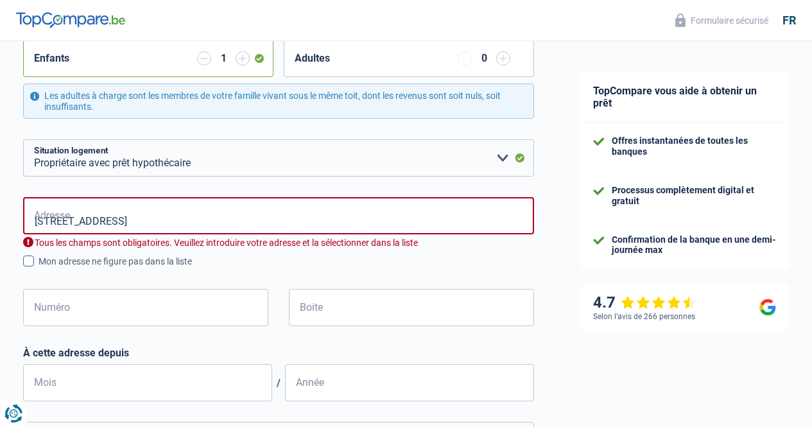
type input "Belgique"
click at [47, 310] on input "Numéro" at bounding box center [145, 307] width 245 height 37
type input "85"
type input "Menen"
click at [34, 261] on span at bounding box center [28, 261] width 11 height 11
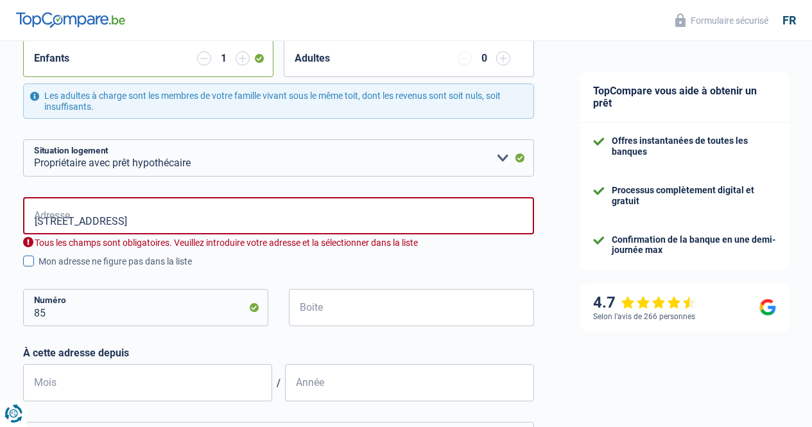
click at [39, 268] on input "Mon adresse ne figure pas dans la liste" at bounding box center [39, 268] width 0 height 0
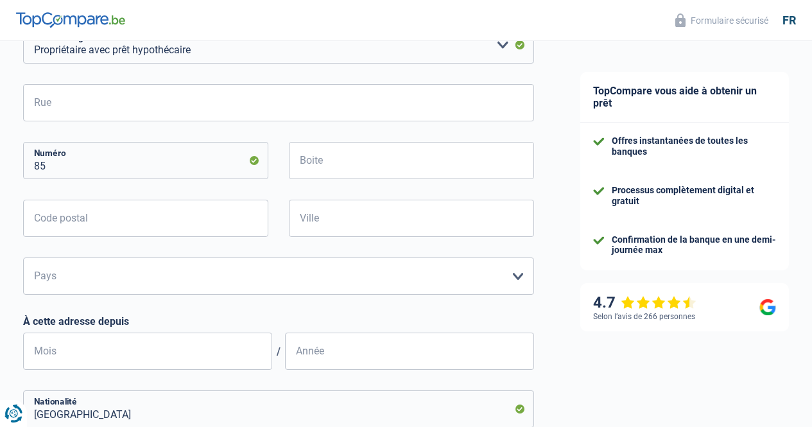
scroll to position [433, 0]
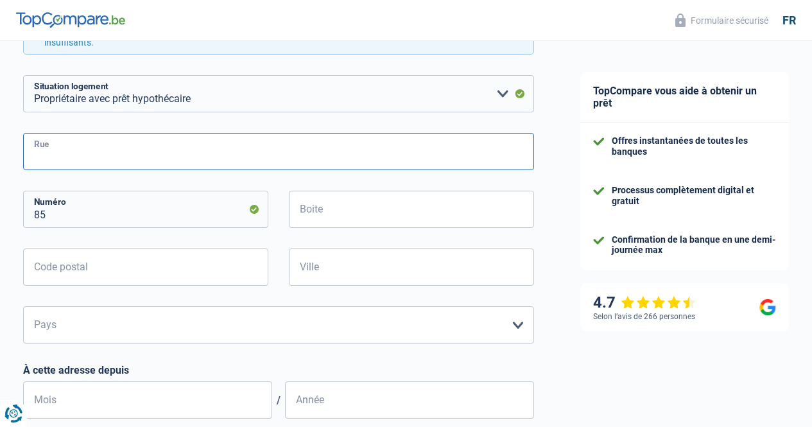
click at [68, 155] on input "Rue" at bounding box center [278, 151] width 511 height 37
type input "Leopolstraat 85"
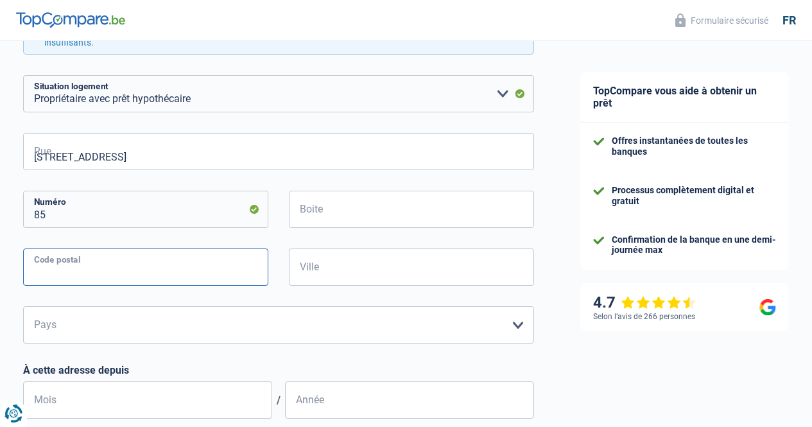
type input "8930"
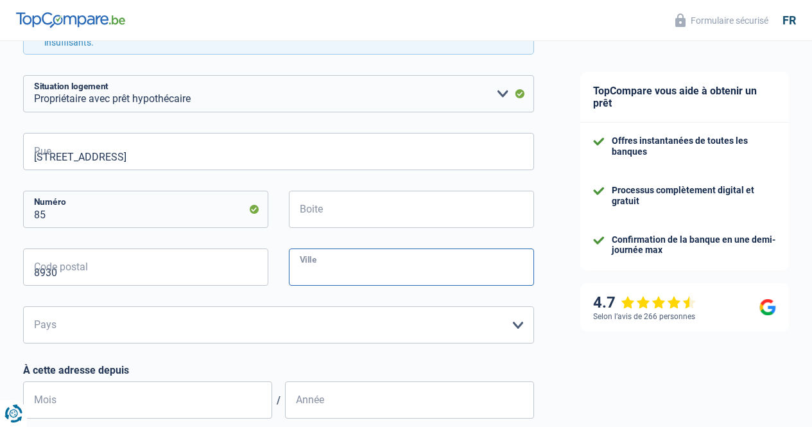
type input "Menen"
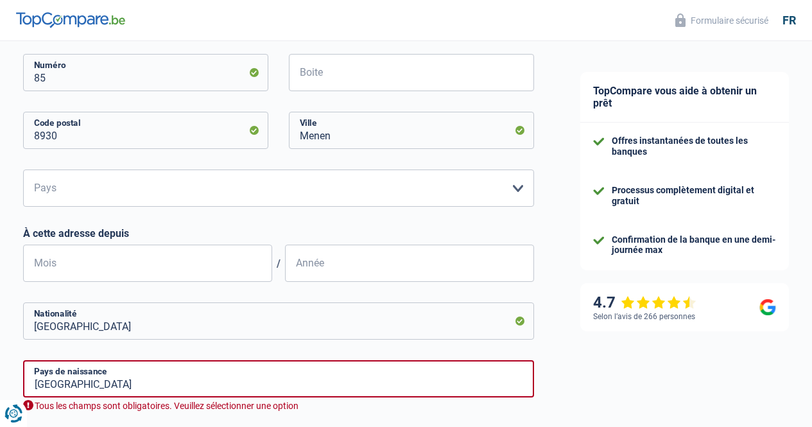
scroll to position [574, 0]
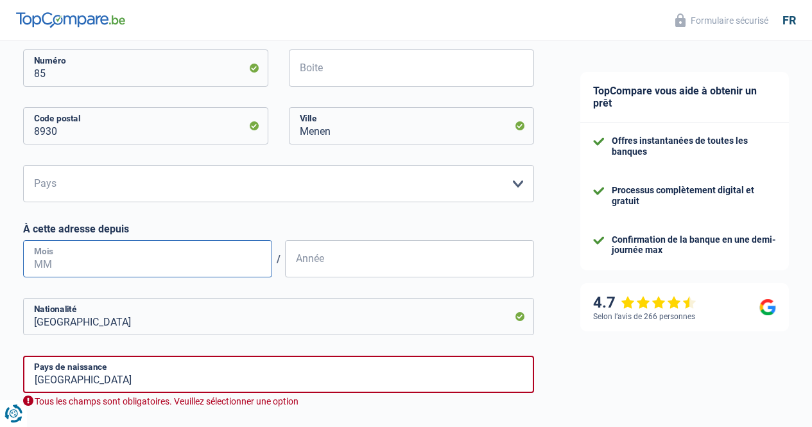
click at [72, 261] on input "Mois" at bounding box center [147, 258] width 249 height 37
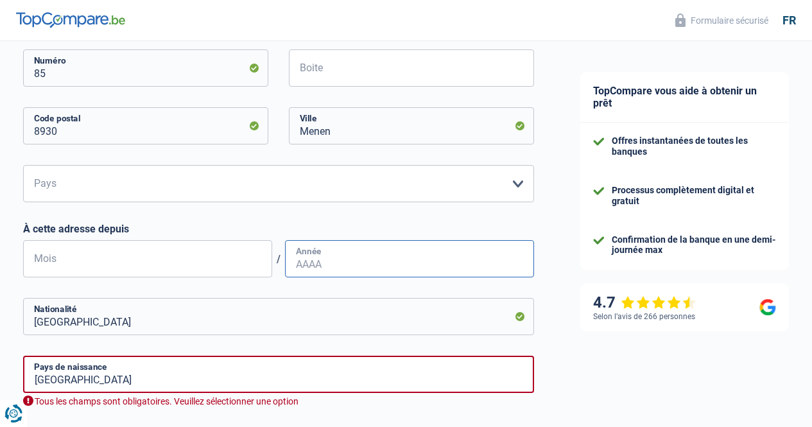
type input "10"
click at [335, 269] on input "Année" at bounding box center [409, 258] width 249 height 37
type input "2022"
click at [510, 186] on select "Belgique Luxembourg Veuillez sélectionner une option" at bounding box center [278, 183] width 511 height 37
select select "BE"
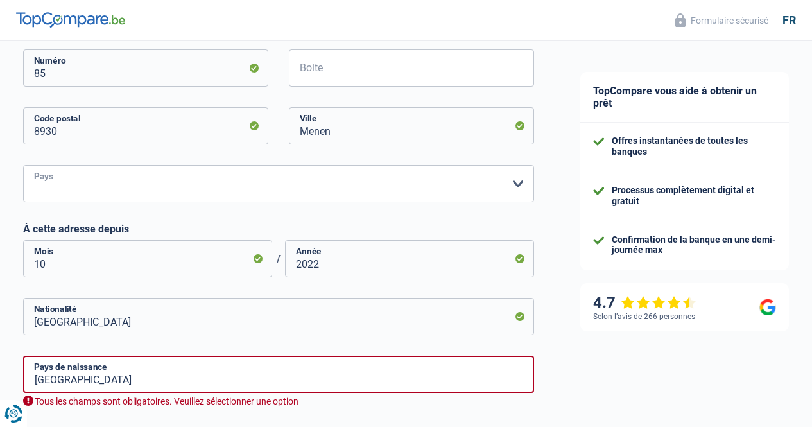
click at [34, 166] on select "Belgique Luxembourg Veuillez sélectionner une option" at bounding box center [278, 183] width 511 height 37
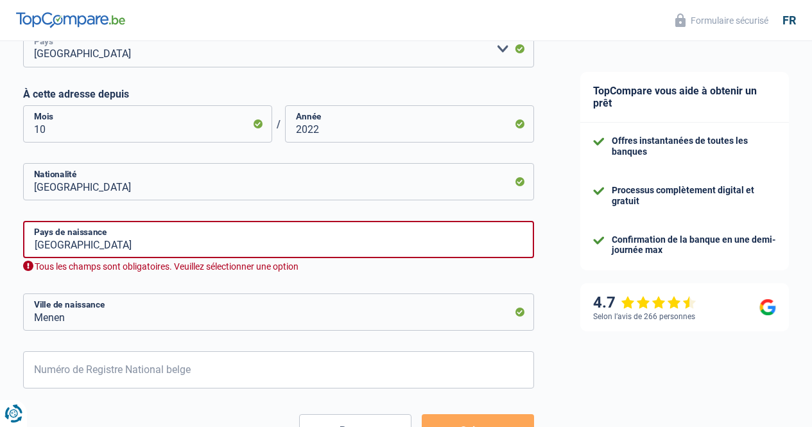
scroll to position [721, 0]
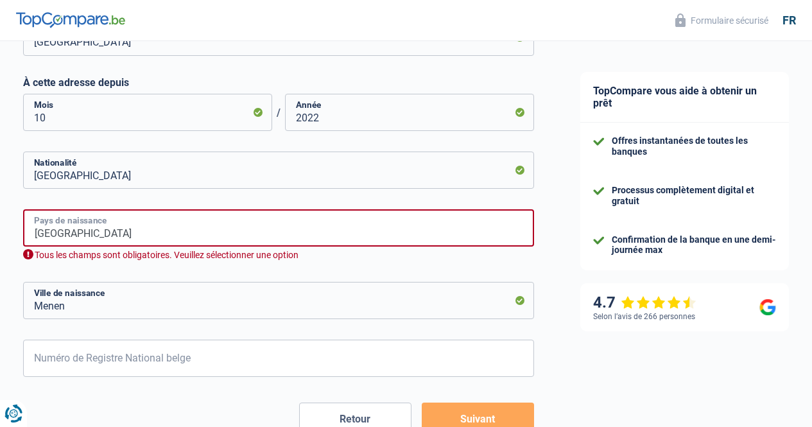
click at [94, 233] on input "Belgique" at bounding box center [278, 227] width 511 height 37
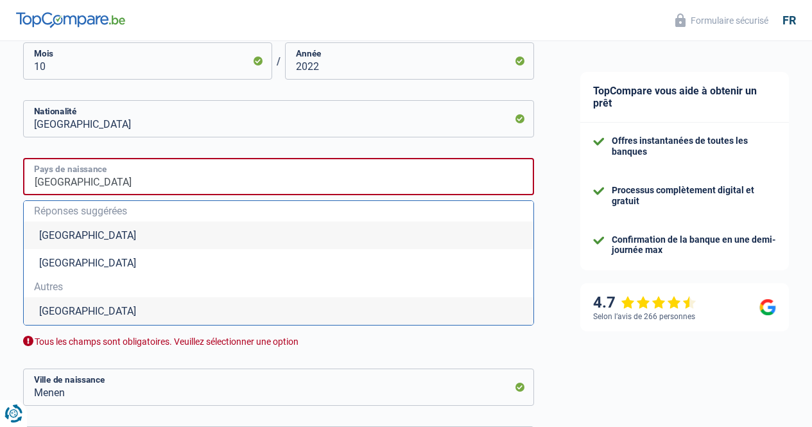
scroll to position [750, 0]
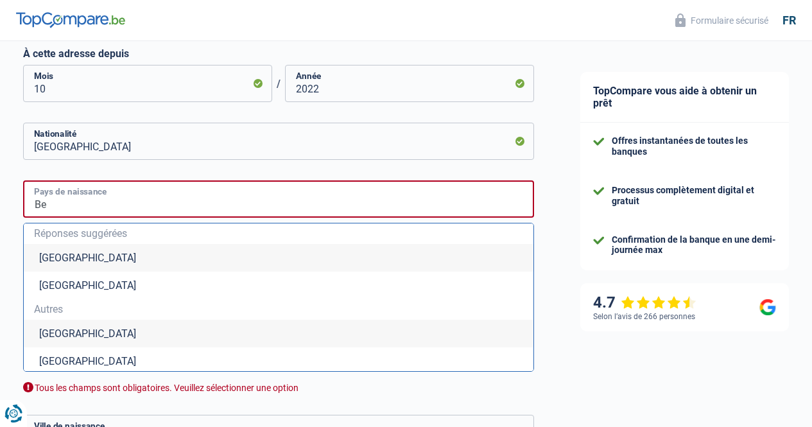
type input "B"
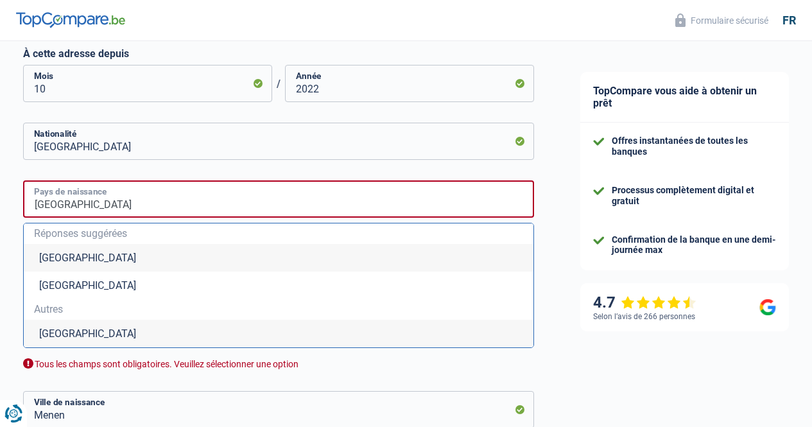
type input "Togo"
click at [76, 336] on li "Togo" at bounding box center [279, 334] width 510 height 28
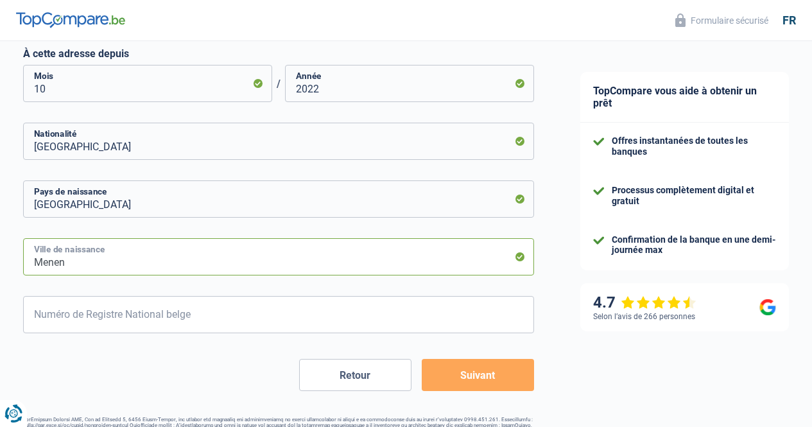
click at [85, 259] on input "Menen" at bounding box center [278, 256] width 511 height 37
click at [85, 263] on input "Menen" at bounding box center [278, 256] width 511 height 37
type input "M"
type input "Glidji"
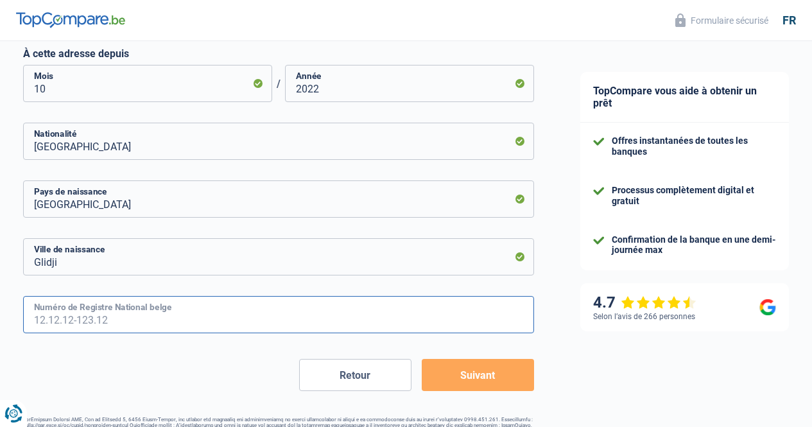
click at [111, 310] on input "Numéro de Registre National belge" at bounding box center [278, 314] width 511 height 37
type input "84.02.12-365.83"
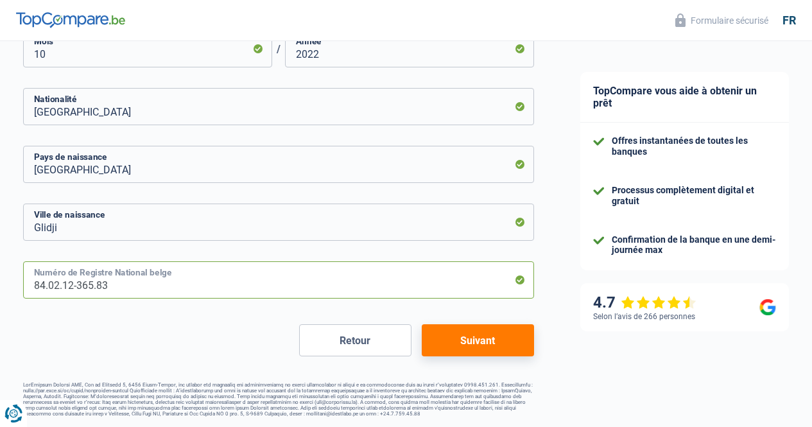
scroll to position [789, 0]
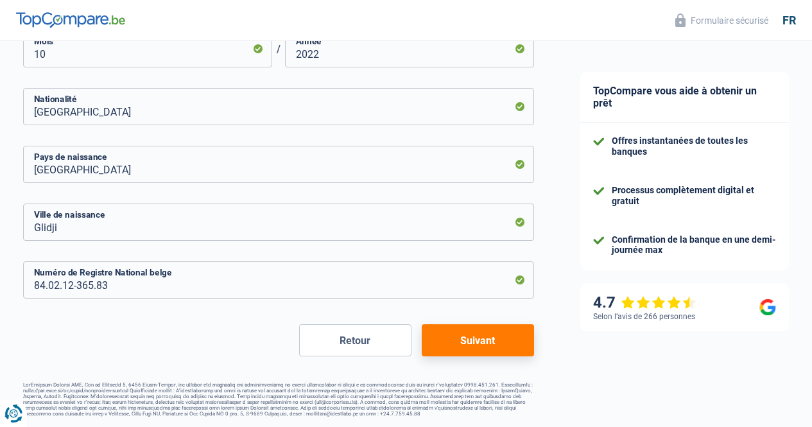
click at [486, 334] on button "Suivant" at bounding box center [478, 340] width 112 height 32
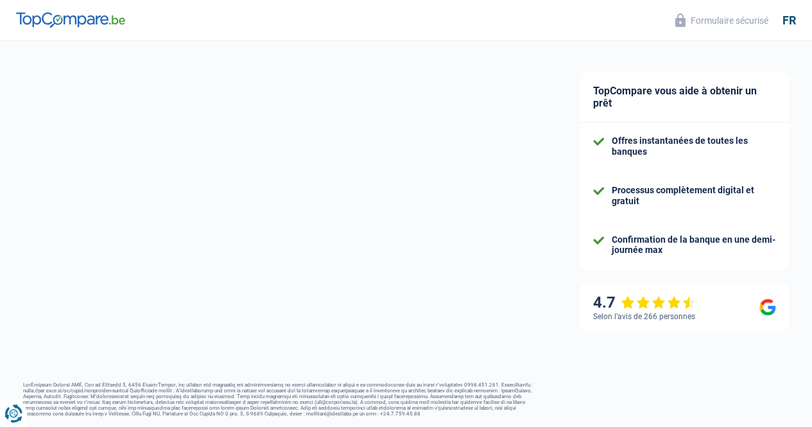
select select "familyAllowances"
select select "netSalary"
select select "mortgage"
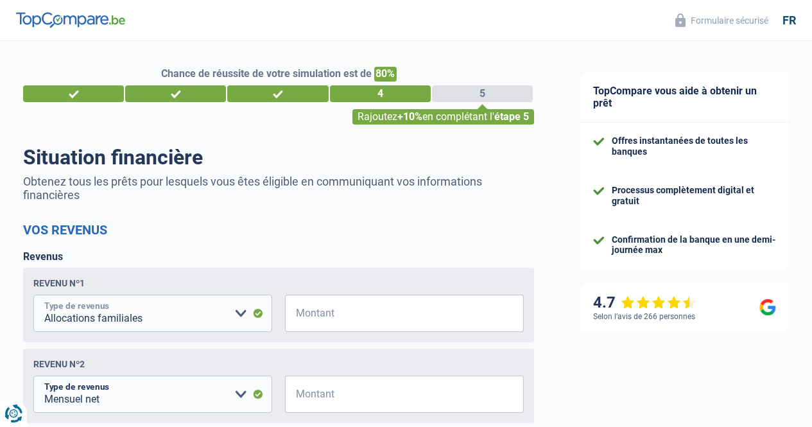
click at [242, 315] on select "Allocation d'handicap Allocations chômage Allocations familiales Chèques repas …" at bounding box center [152, 313] width 239 height 37
select select "mealVouchers"
click at [44, 297] on select "Allocation d'handicap Allocations chômage Allocations familiales Chèques repas …" at bounding box center [152, 313] width 239 height 37
click at [343, 317] on input "Montant" at bounding box center [412, 313] width 223 height 37
type input "160"
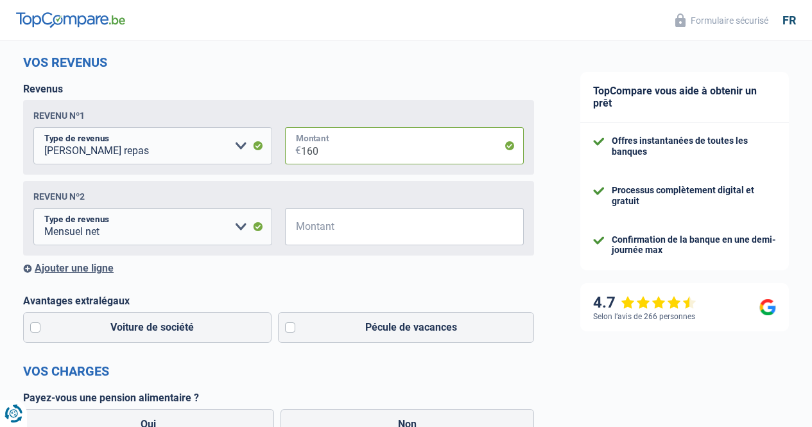
scroll to position [180, 0]
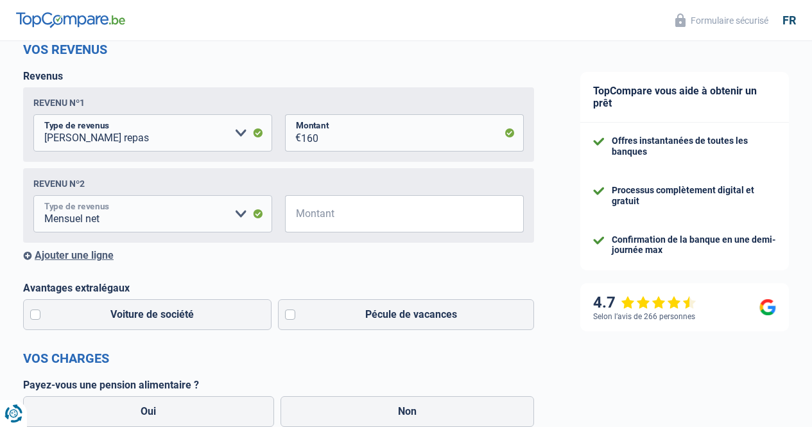
click at [240, 215] on select "Allocation d'handicap Allocations chômage Allocations familiales Chèques repas …" at bounding box center [152, 213] width 239 height 37
click at [191, 223] on select "Allocation d'handicap Allocations chômage Allocations familiales Chèques repas …" at bounding box center [152, 213] width 239 height 37
click at [237, 214] on select "Allocation d'handicap Allocations chômage Allocations familiales Chèques repas …" at bounding box center [152, 213] width 239 height 37
click at [238, 215] on select "Allocation d'handicap Allocations chômage Allocations familiales Chèques repas …" at bounding box center [152, 213] width 239 height 37
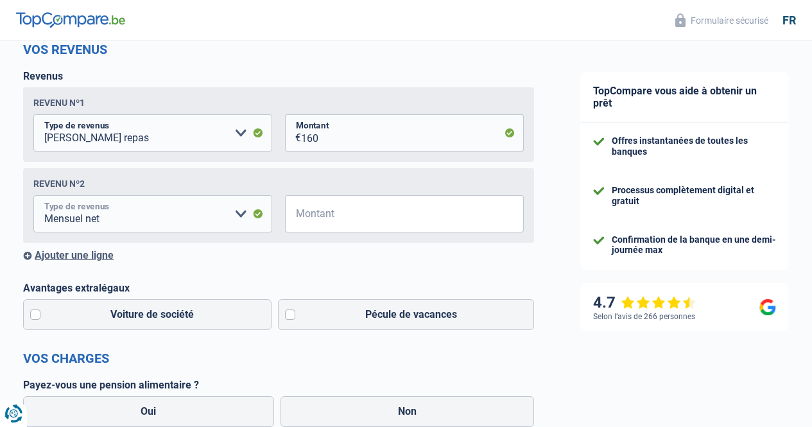
click at [238, 216] on select "Allocation d'handicap Allocations chômage Allocations familiales Chèques repas …" at bounding box center [152, 213] width 239 height 37
click at [349, 218] on input "Montant" at bounding box center [412, 213] width 223 height 37
type input "2.100"
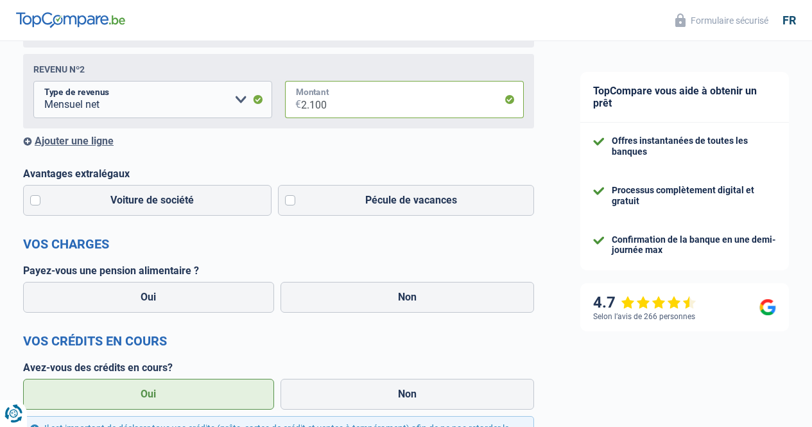
scroll to position [297, 0]
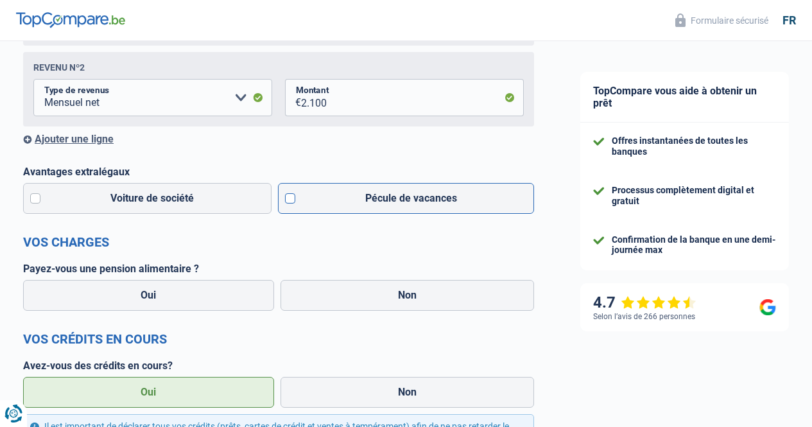
click at [381, 295] on label "Non" at bounding box center [408, 295] width 254 height 31
click at [381, 295] on input "Non" at bounding box center [408, 295] width 254 height 31
radio input "true"
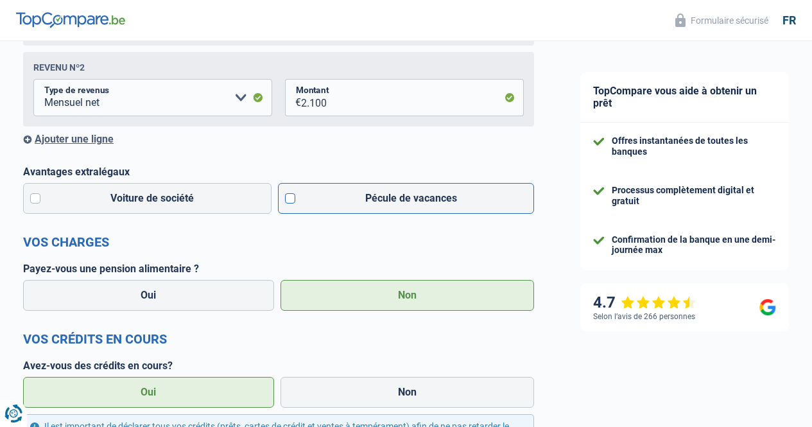
select select "familyAllowances"
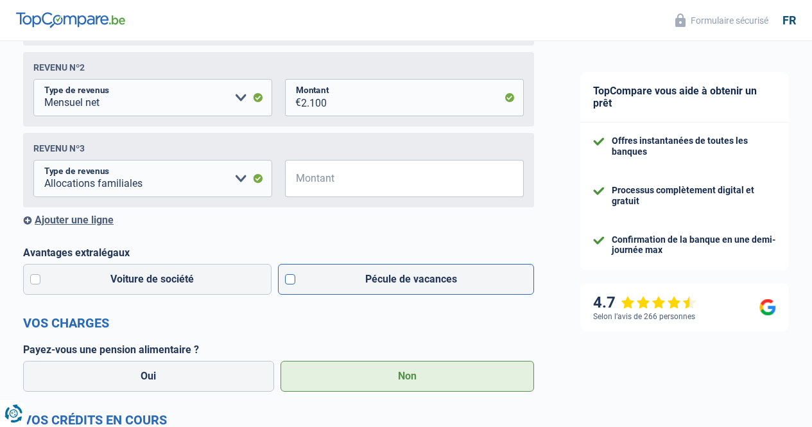
click at [286, 284] on label "Pécule de vacances" at bounding box center [406, 279] width 257 height 31
click at [286, 284] on input "Pécule de vacances" at bounding box center [406, 279] width 257 height 31
checkbox input "true"
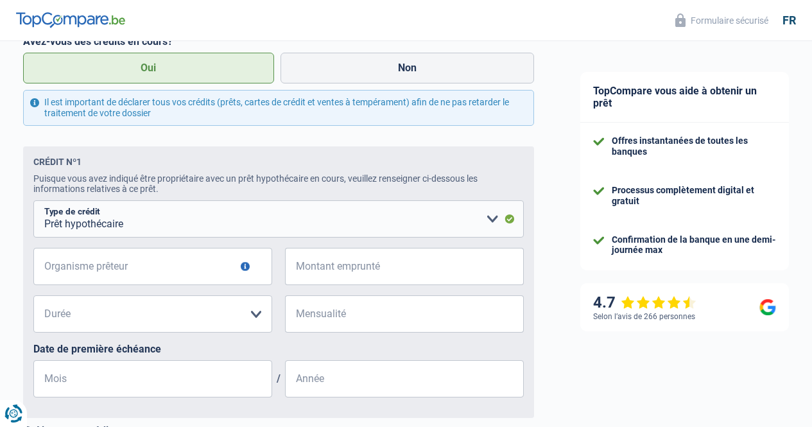
scroll to position [706, 0]
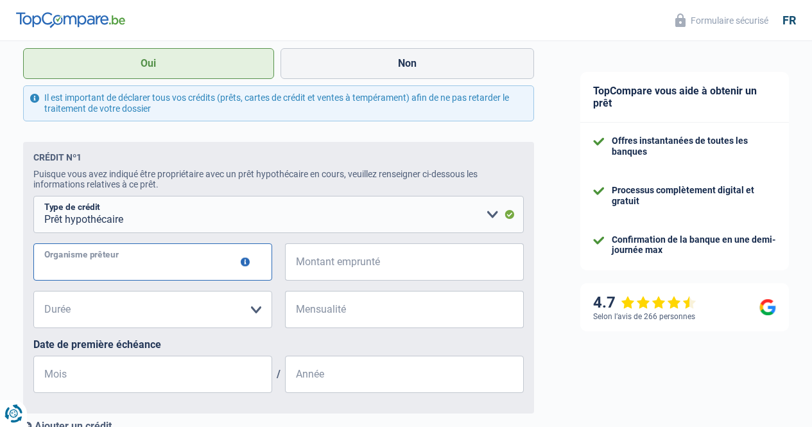
click at [155, 266] on input "Organisme prêteur" at bounding box center [152, 261] width 239 height 37
type input "Fonds Flamands"
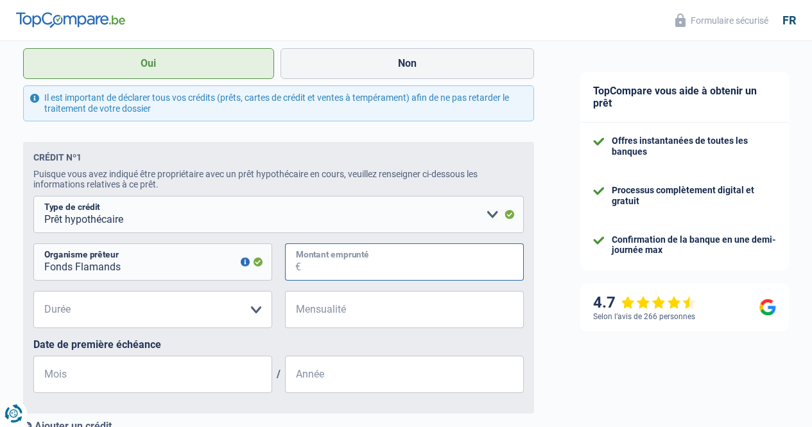
click at [371, 274] on input "Montant emprunté" at bounding box center [412, 261] width 223 height 37
type input "121.000"
click at [254, 315] on select "120 mois 180 mois 240 mois 300 mois 360 mois 420 mois Veuillez sélectionner une…" at bounding box center [152, 309] width 239 height 37
select select "300"
click at [44, 295] on select "120 mois 180 mois 240 mois 300 mois 360 mois 420 mois Veuillez sélectionner une…" at bounding box center [152, 309] width 239 height 37
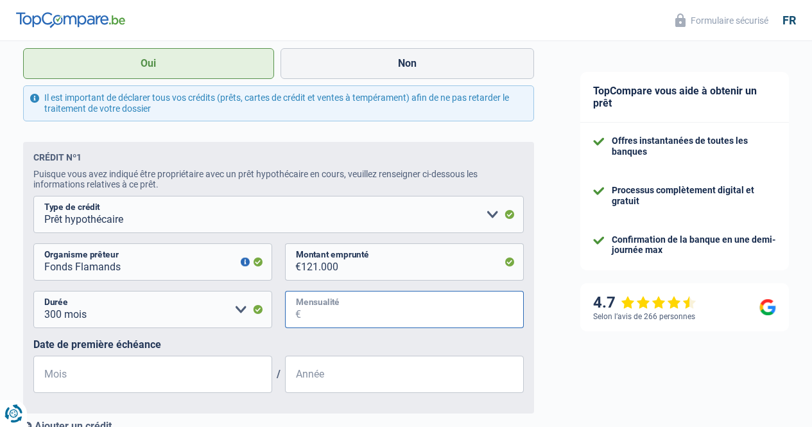
click at [337, 318] on input "Mensualité" at bounding box center [412, 309] width 223 height 37
type input "501"
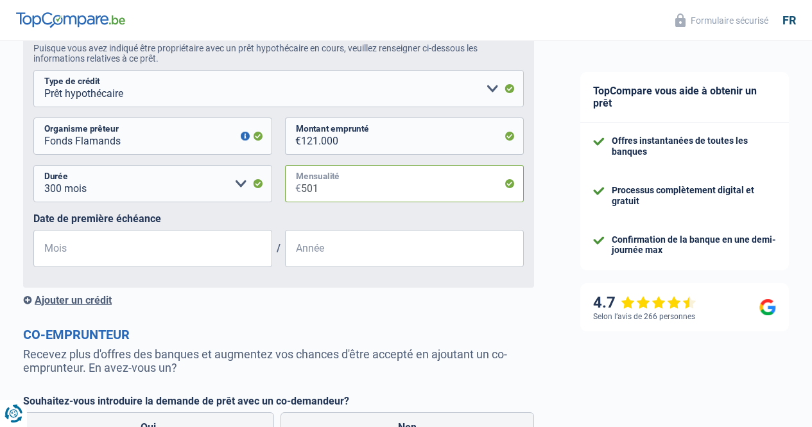
scroll to position [839, 0]
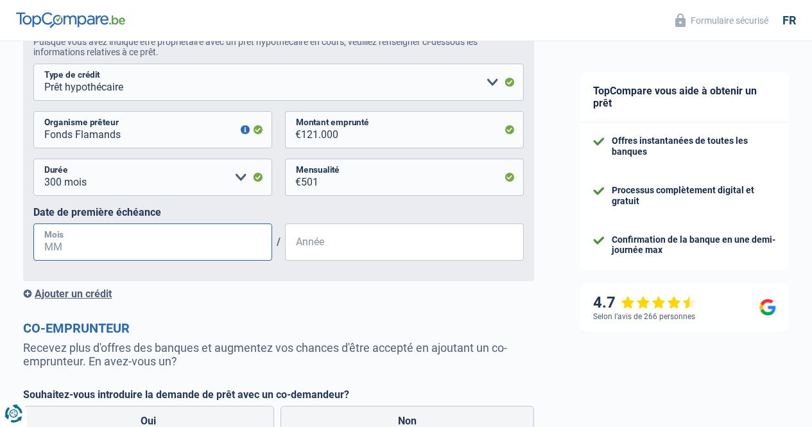
click at [105, 250] on input "Mois" at bounding box center [152, 242] width 239 height 37
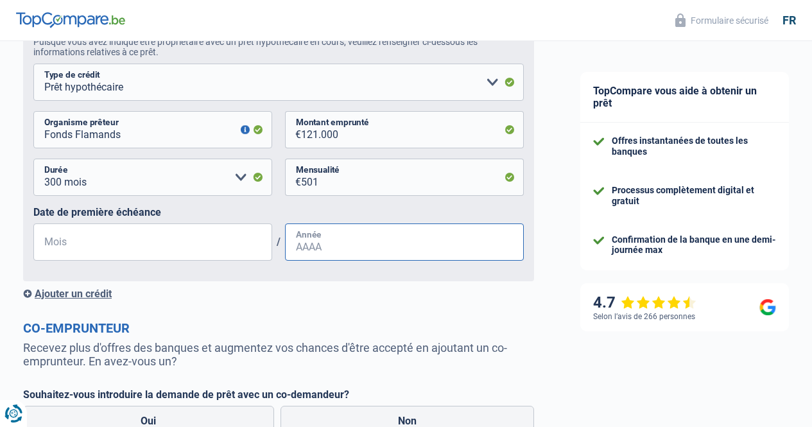
type input "10"
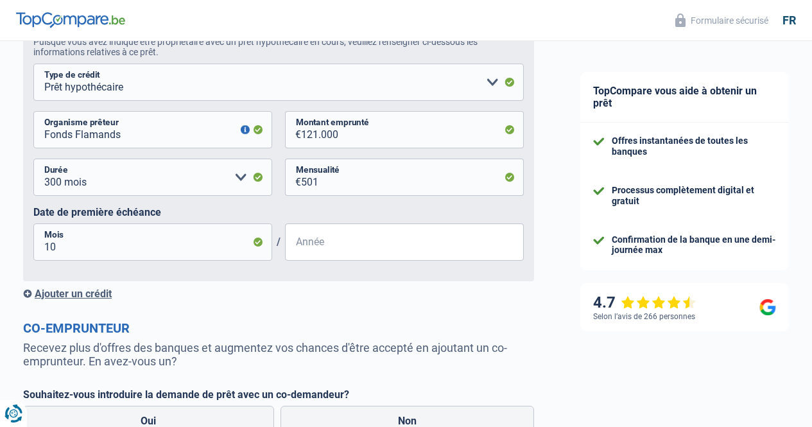
click at [317, 259] on input "Année" at bounding box center [404, 242] width 239 height 37
type input "2022"
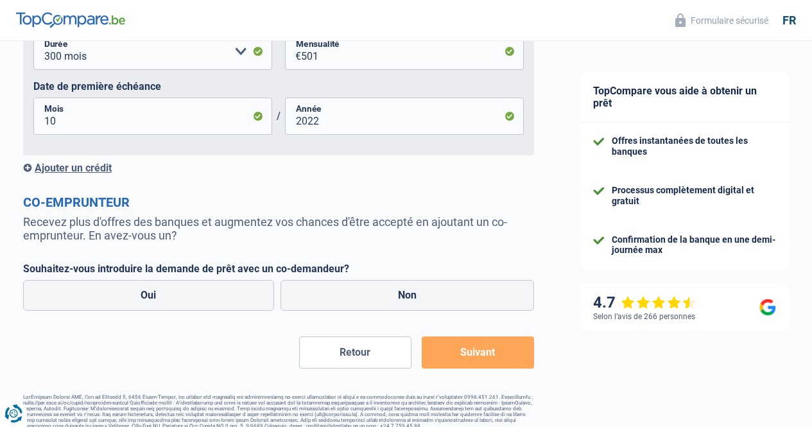
scroll to position [987, 0]
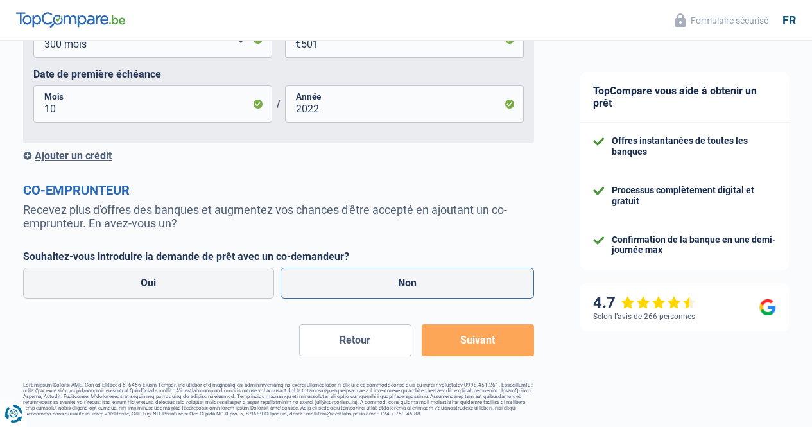
click at [407, 275] on label "Non" at bounding box center [408, 283] width 254 height 31
click at [407, 275] on input "Non" at bounding box center [408, 283] width 254 height 31
radio input "true"
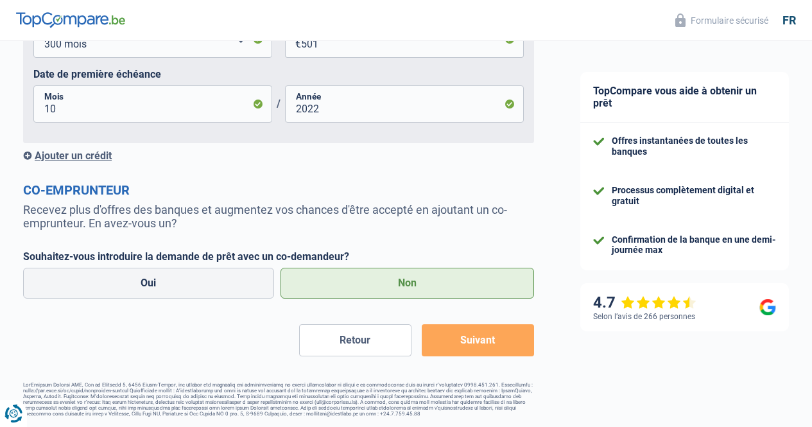
click at [474, 338] on button "Suivant" at bounding box center [478, 340] width 112 height 32
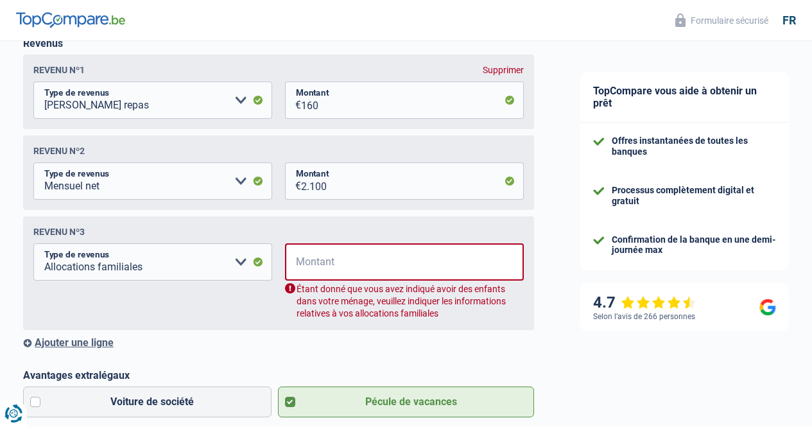
scroll to position [208, 0]
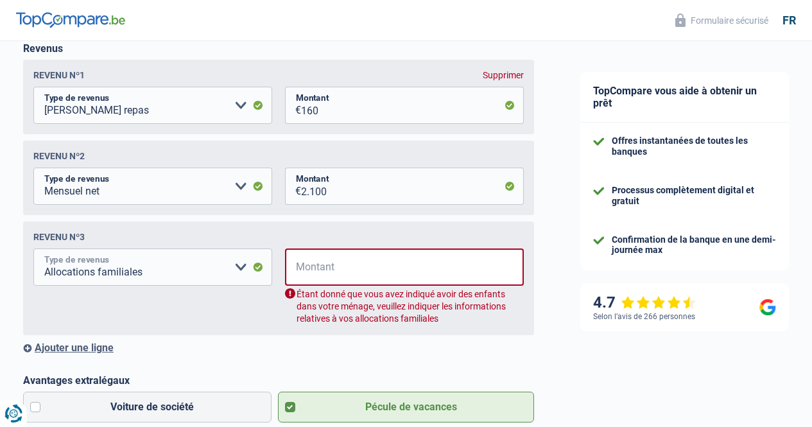
click at [237, 271] on select "Allocation d'handicap Allocations chômage Allocations familiales Chèques repas …" at bounding box center [152, 267] width 239 height 37
select select "mealVouchers"
click at [44, 252] on select "Allocation d'handicap Allocations chômage Allocations familiales Chèques repas …" at bounding box center [152, 267] width 239 height 37
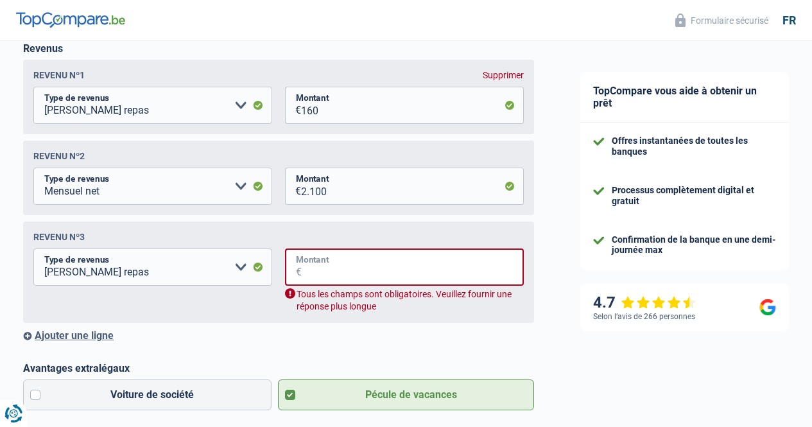
click at [326, 268] on input "Montant" at bounding box center [413, 267] width 222 height 37
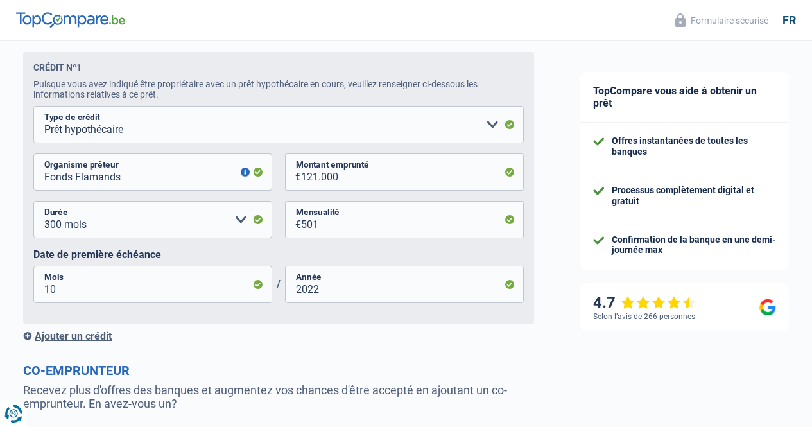
scroll to position [987, 0]
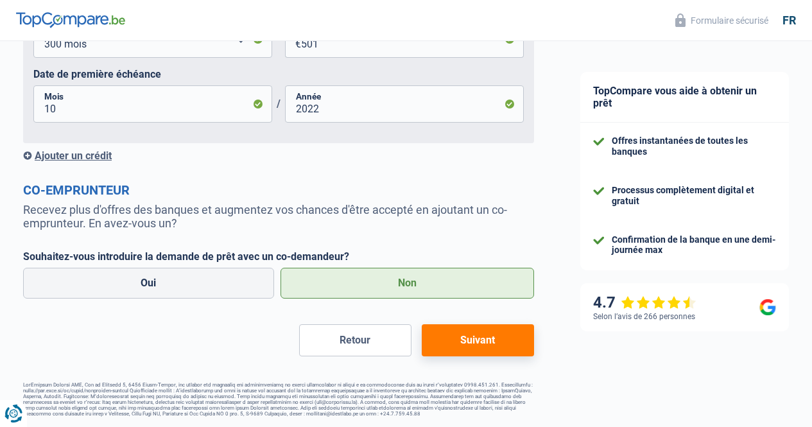
type input "160"
click at [489, 337] on button "Suivant" at bounding box center [478, 340] width 112 height 32
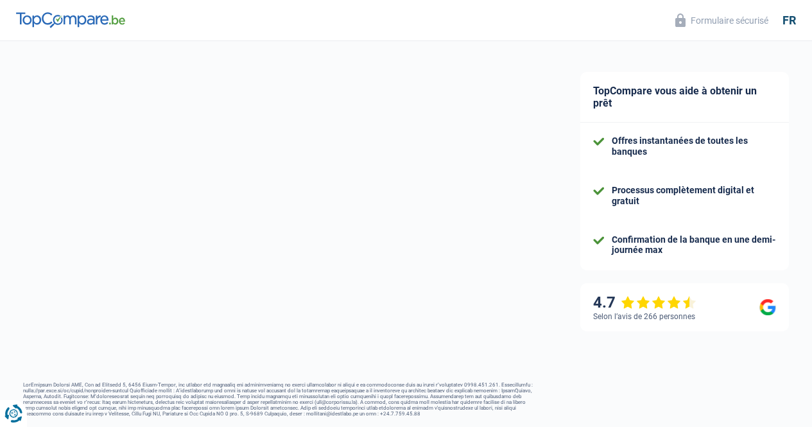
select select "car"
select select "60"
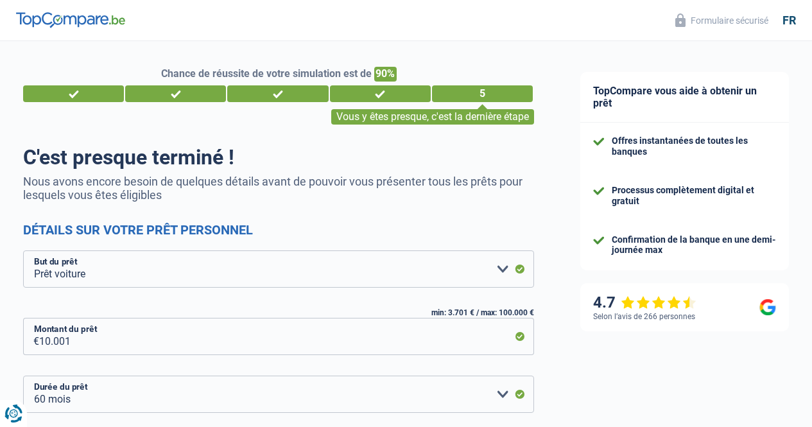
drag, startPoint x: 812, startPoint y: 254, endPoint x: 813, endPoint y: 267, distance: 12.9
click at [812, 281] on html "Vous avez le contrôle de vos données Nous utilisons des cookies, tout comme nos…" at bounding box center [406, 219] width 812 height 439
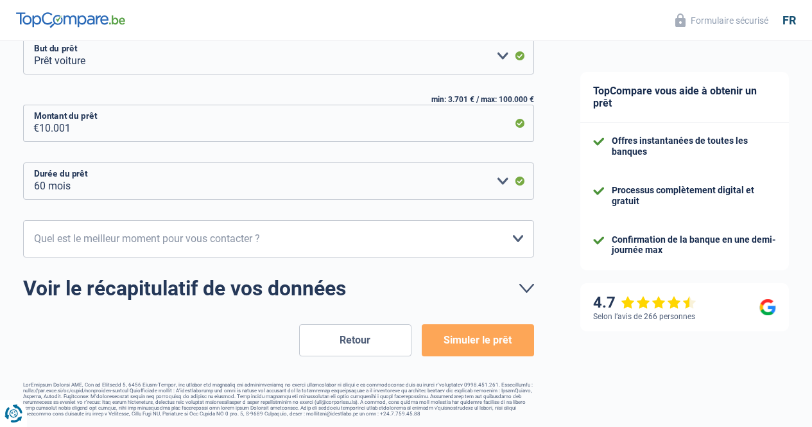
scroll to position [218, 0]
click at [507, 229] on select "10h-12h 12h-14h 14h-16h 16h-18h Veuillez sélectionner une option" at bounding box center [278, 238] width 511 height 37
select select "16-18"
click at [34, 220] on select "10h-12h 12h-14h 14h-16h 16h-18h Veuillez sélectionner une option" at bounding box center [278, 238] width 511 height 37
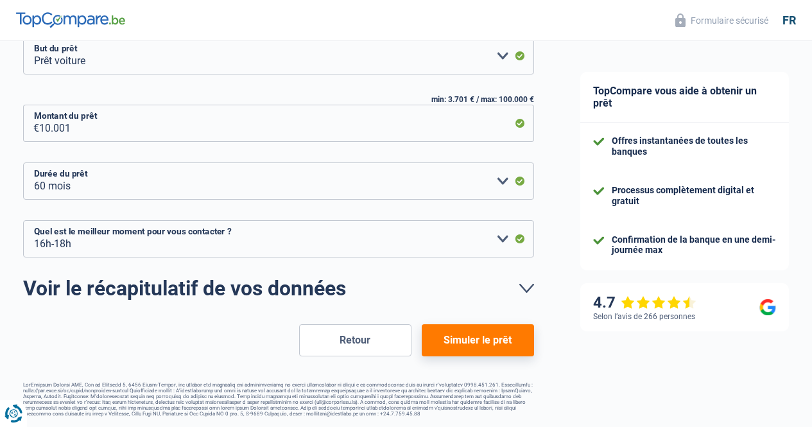
click at [512, 284] on link "Voir le récapitulatif de vos données" at bounding box center [278, 288] width 511 height 21
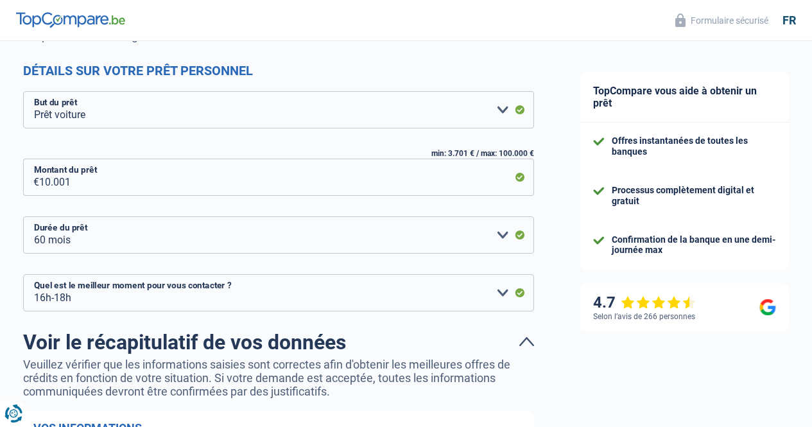
scroll to position [137, 0]
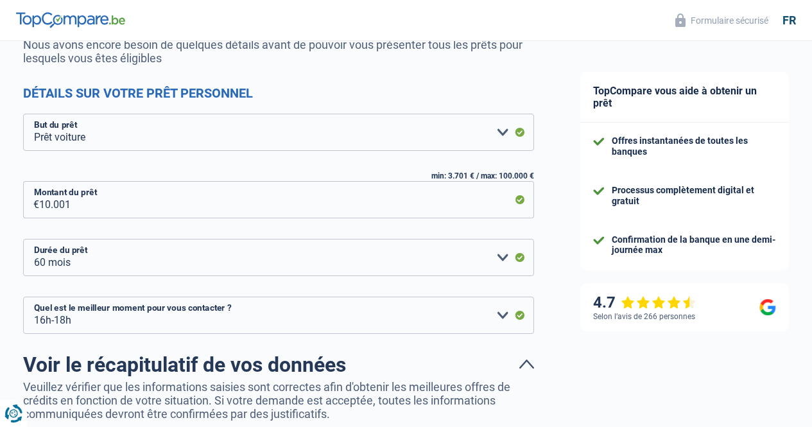
click at [516, 362] on link "Voir le récapitulatif de vos données" at bounding box center [278, 365] width 511 height 21
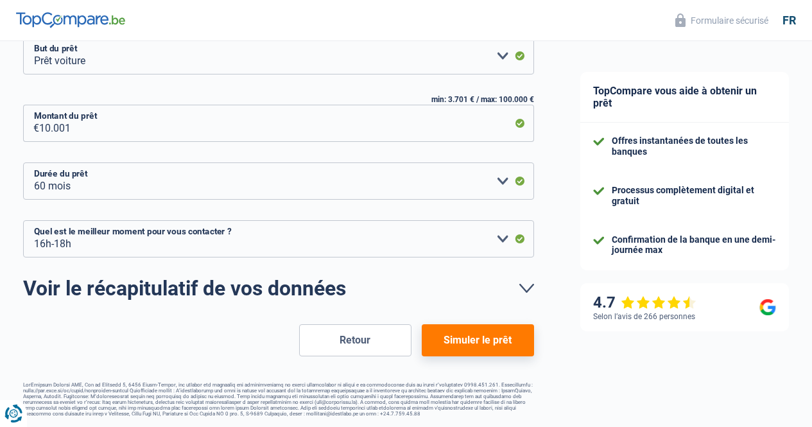
scroll to position [218, 0]
click at [480, 334] on button "Simuler le prêt" at bounding box center [478, 340] width 112 height 32
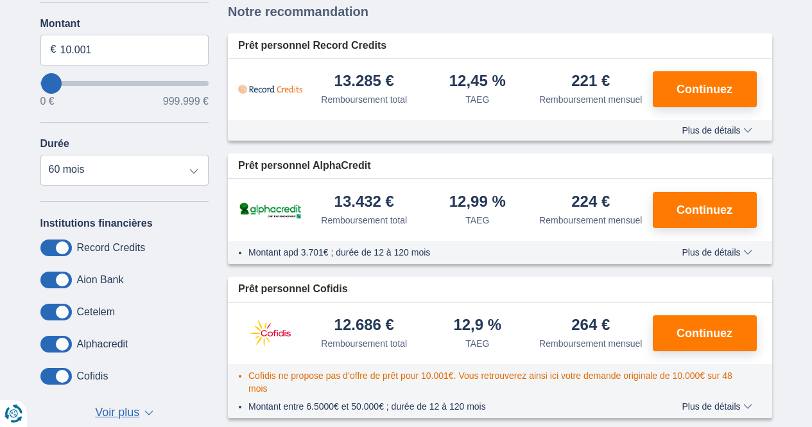
scroll to position [113, 0]
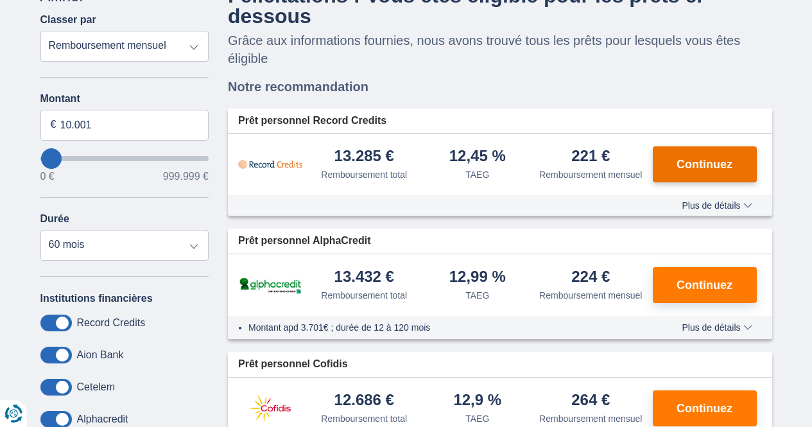
click at [698, 167] on span "Continuez" at bounding box center [705, 165] width 56 height 12
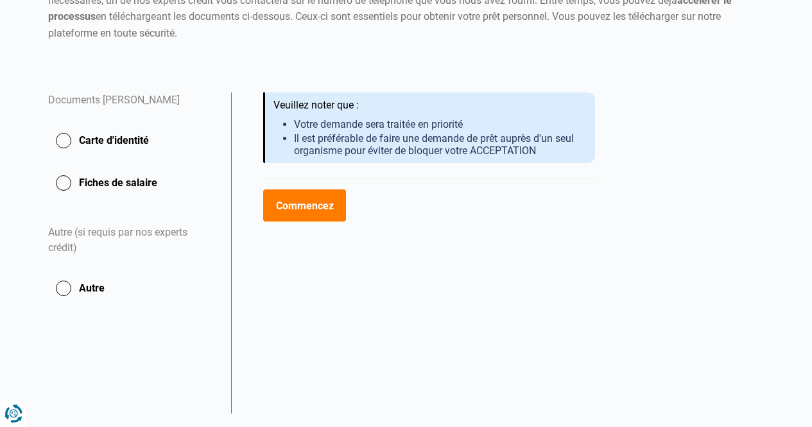
scroll to position [144, 0]
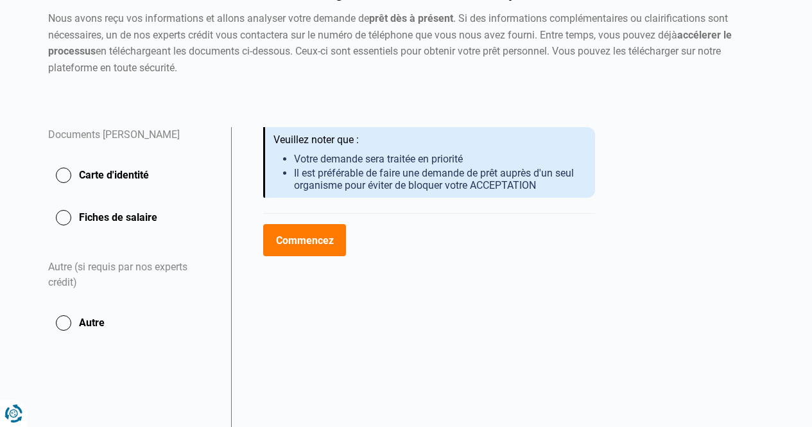
click at [67, 177] on button "Carte d'identité" at bounding box center [132, 175] width 168 height 32
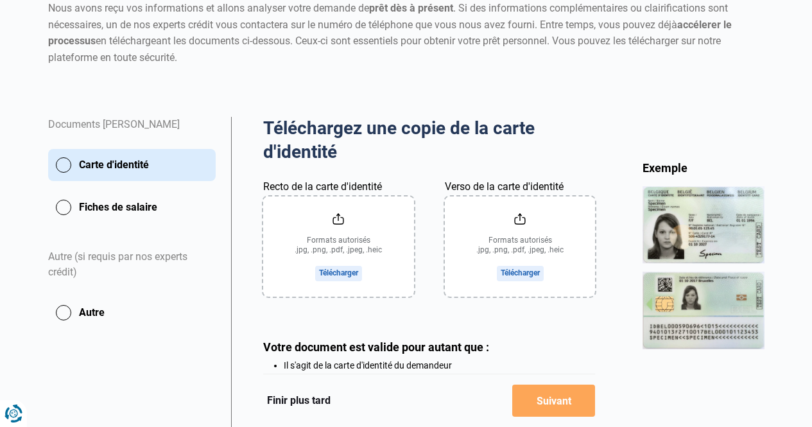
scroll to position [291, 0]
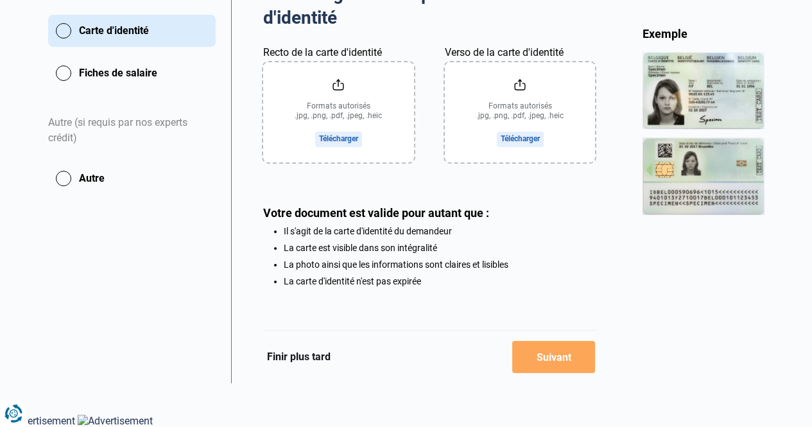
click at [336, 83] on input "Recto de la carte d'identité" at bounding box center [338, 112] width 151 height 100
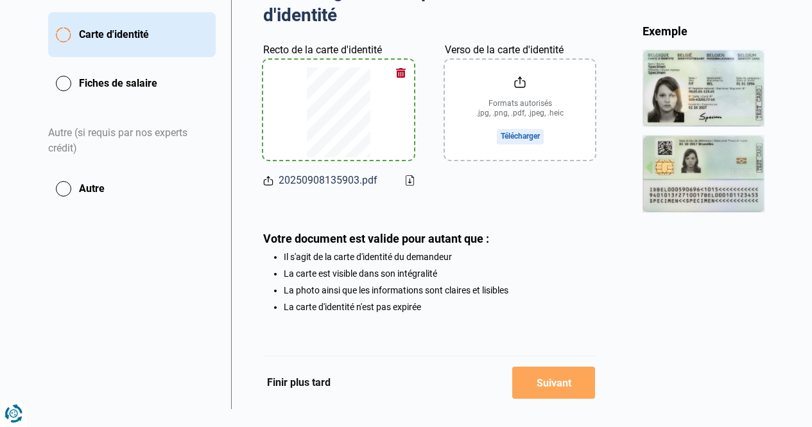
click at [64, 79] on button "Fiches de salaire" at bounding box center [132, 83] width 168 height 32
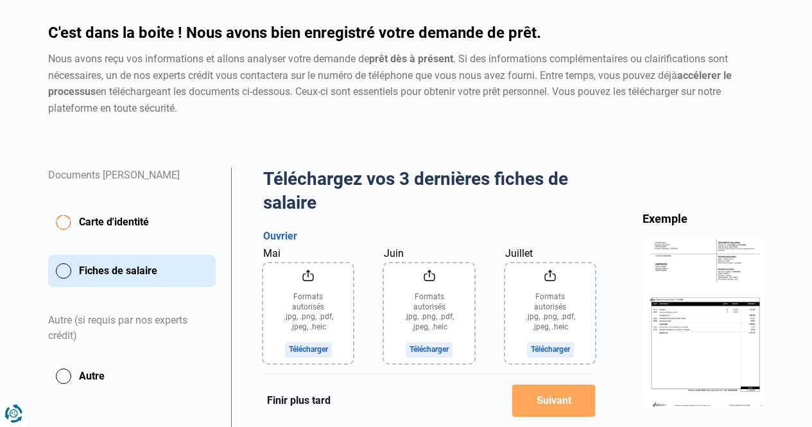
scroll to position [193, 0]
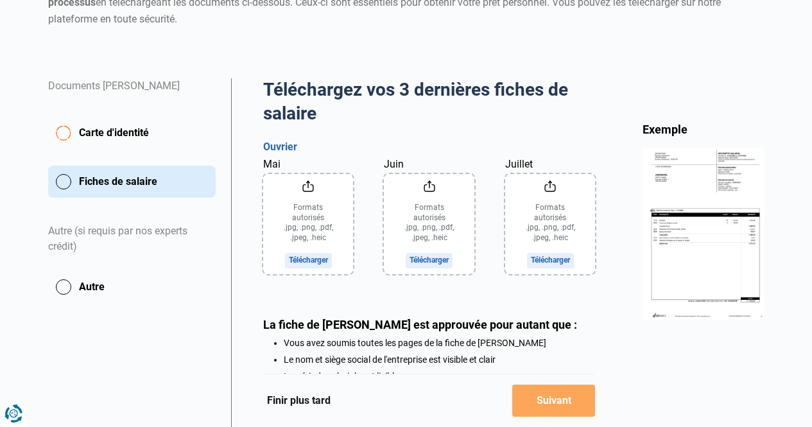
click at [310, 186] on input "Mai" at bounding box center [308, 224] width 91 height 100
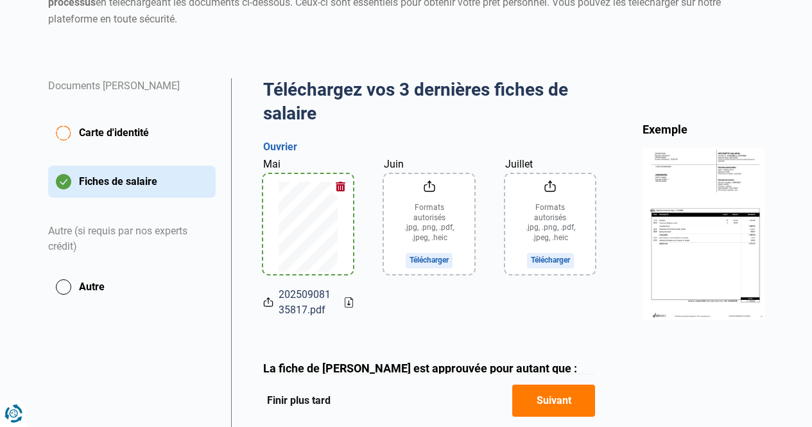
click at [428, 181] on input "Juin" at bounding box center [429, 224] width 91 height 100
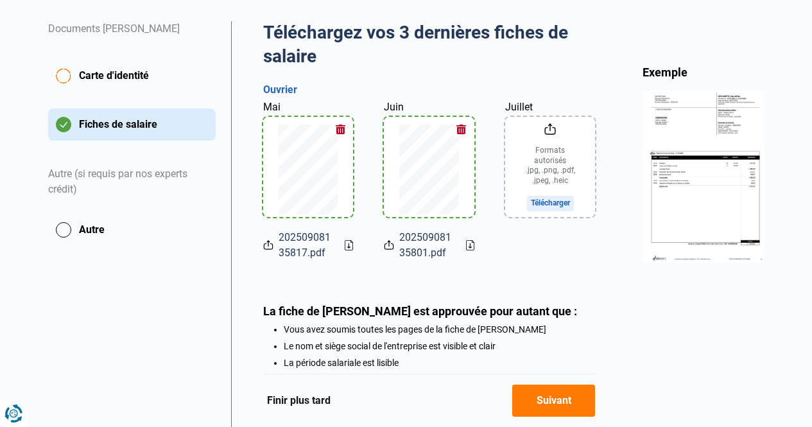
scroll to position [257, 0]
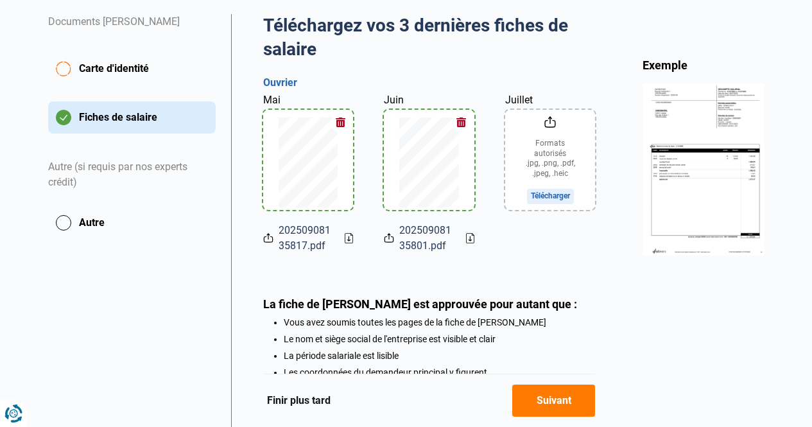
click at [548, 121] on input "Juillet" at bounding box center [550, 160] width 91 height 100
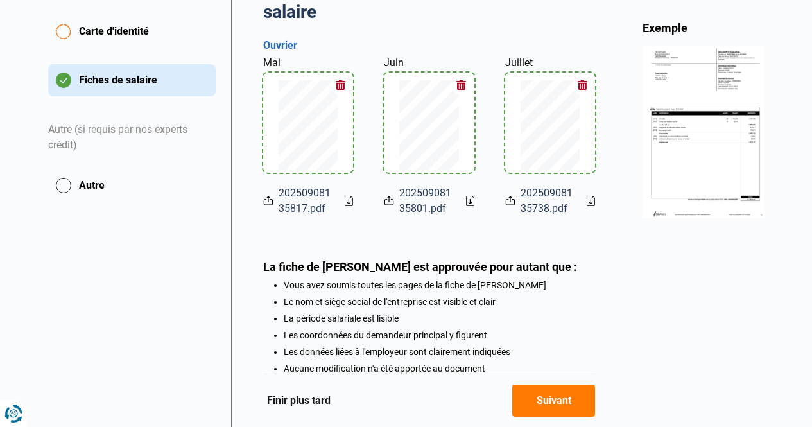
scroll to position [292, 0]
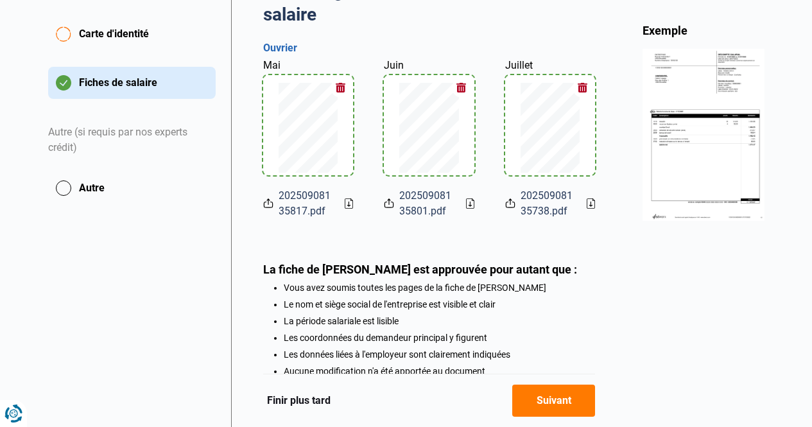
click at [64, 186] on button "Autre" at bounding box center [132, 188] width 168 height 32
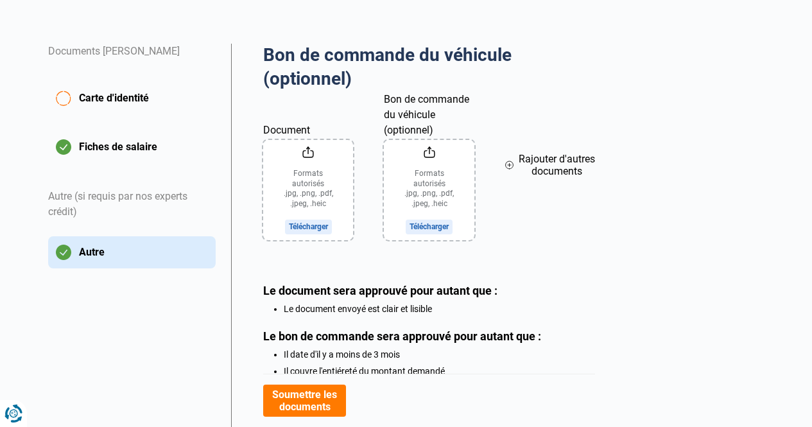
scroll to position [257, 0]
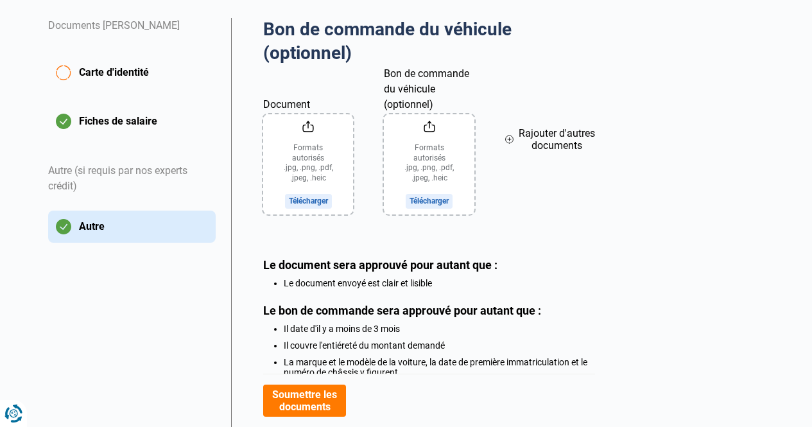
click at [308, 123] on input "Document" at bounding box center [308, 164] width 90 height 100
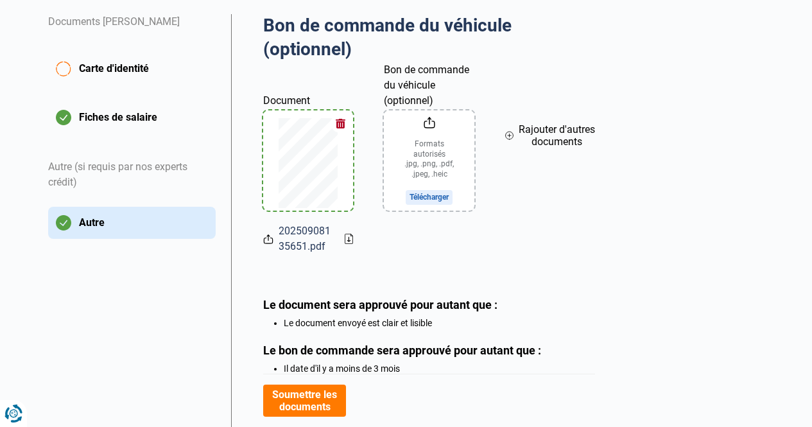
click at [340, 123] on button "button" at bounding box center [340, 123] width 19 height 19
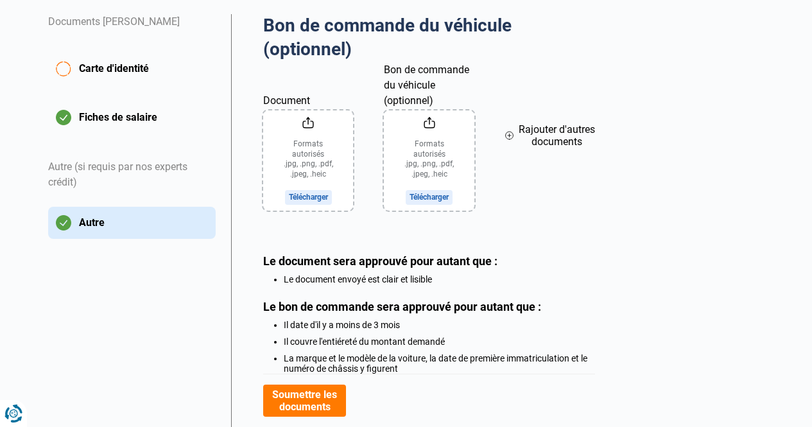
click at [431, 118] on input "Bon de commande du véhicule (optionnel)" at bounding box center [429, 160] width 90 height 100
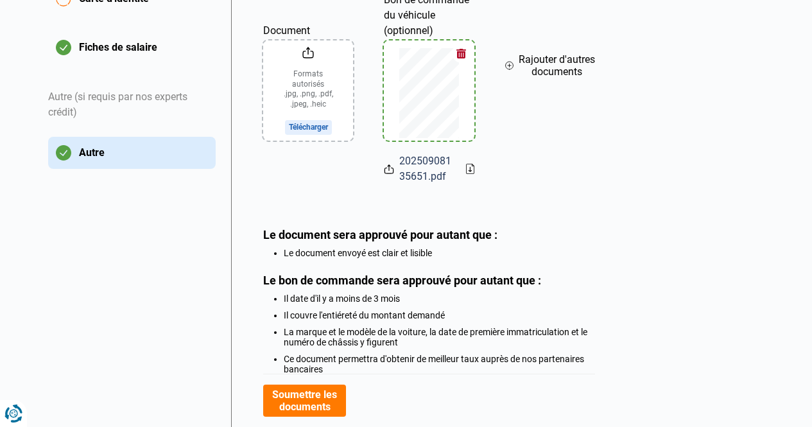
scroll to position [288, 0]
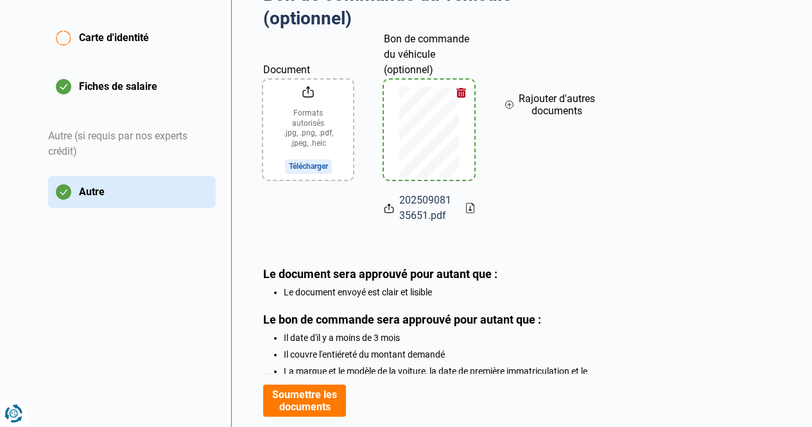
click at [320, 399] on button "Soumettre les documents" at bounding box center [304, 401] width 83 height 32
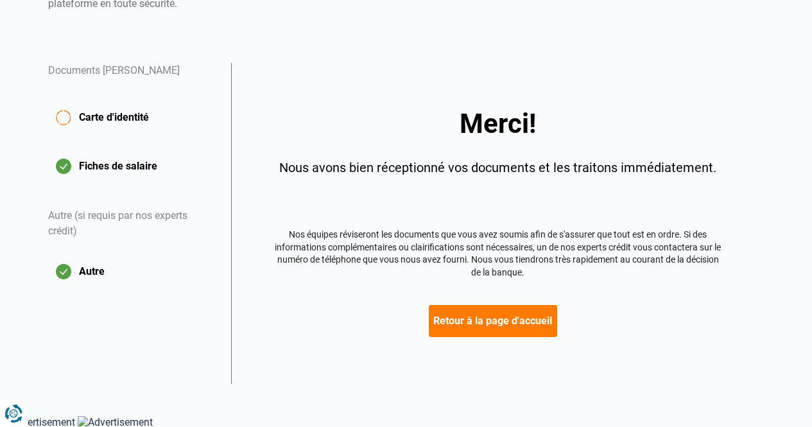
scroll to position [189, 0]
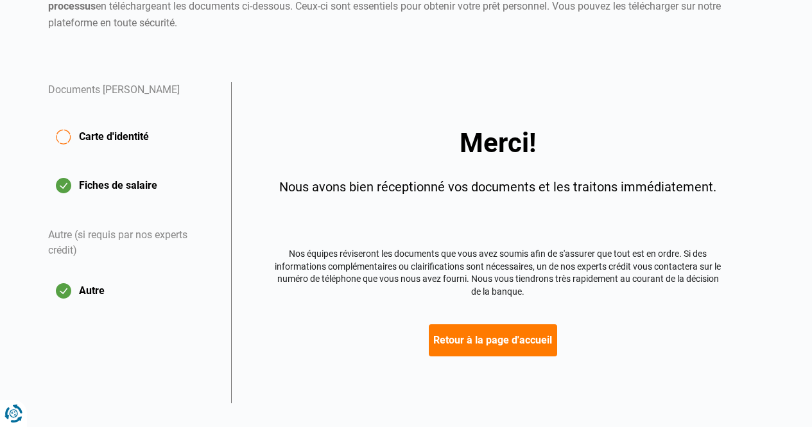
click at [523, 344] on button "Retour à la page d'accueil" at bounding box center [493, 340] width 128 height 32
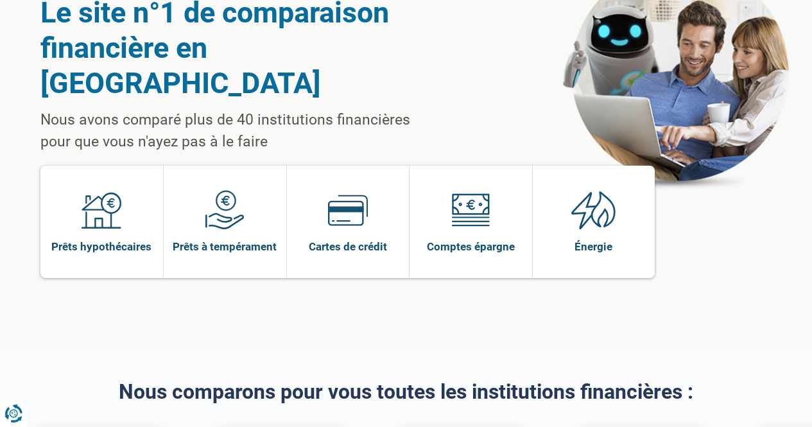
scroll to position [64, 0]
